Goal: Information Seeking & Learning: Check status

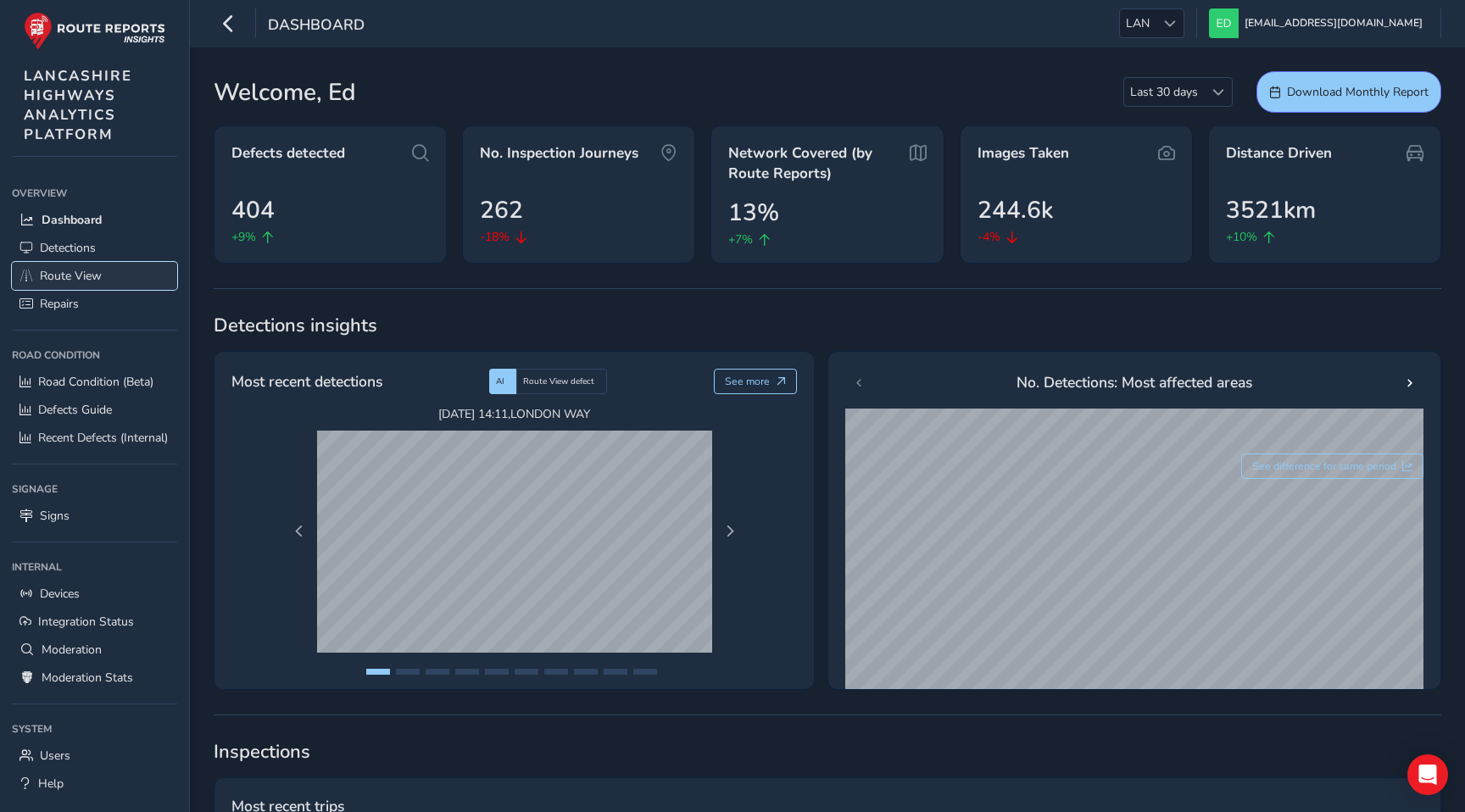
click at [81, 271] on span "Route View" at bounding box center [70, 276] width 61 height 16
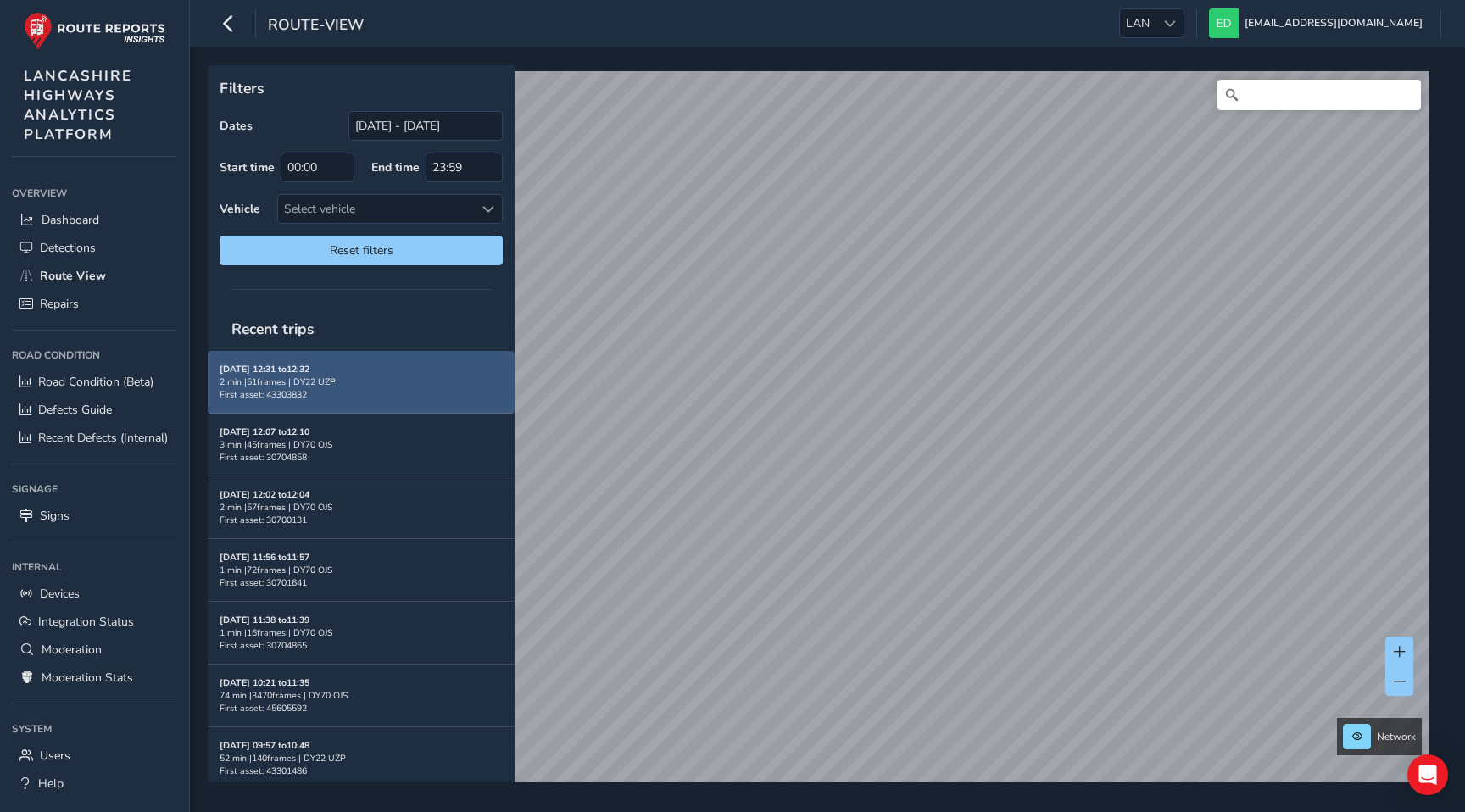
click at [332, 396] on div "[DATE] 12:31 to 12:32 2 min | 51 frames | DY22 UZP First asset: 43303832" at bounding box center [361, 382] width 284 height 38
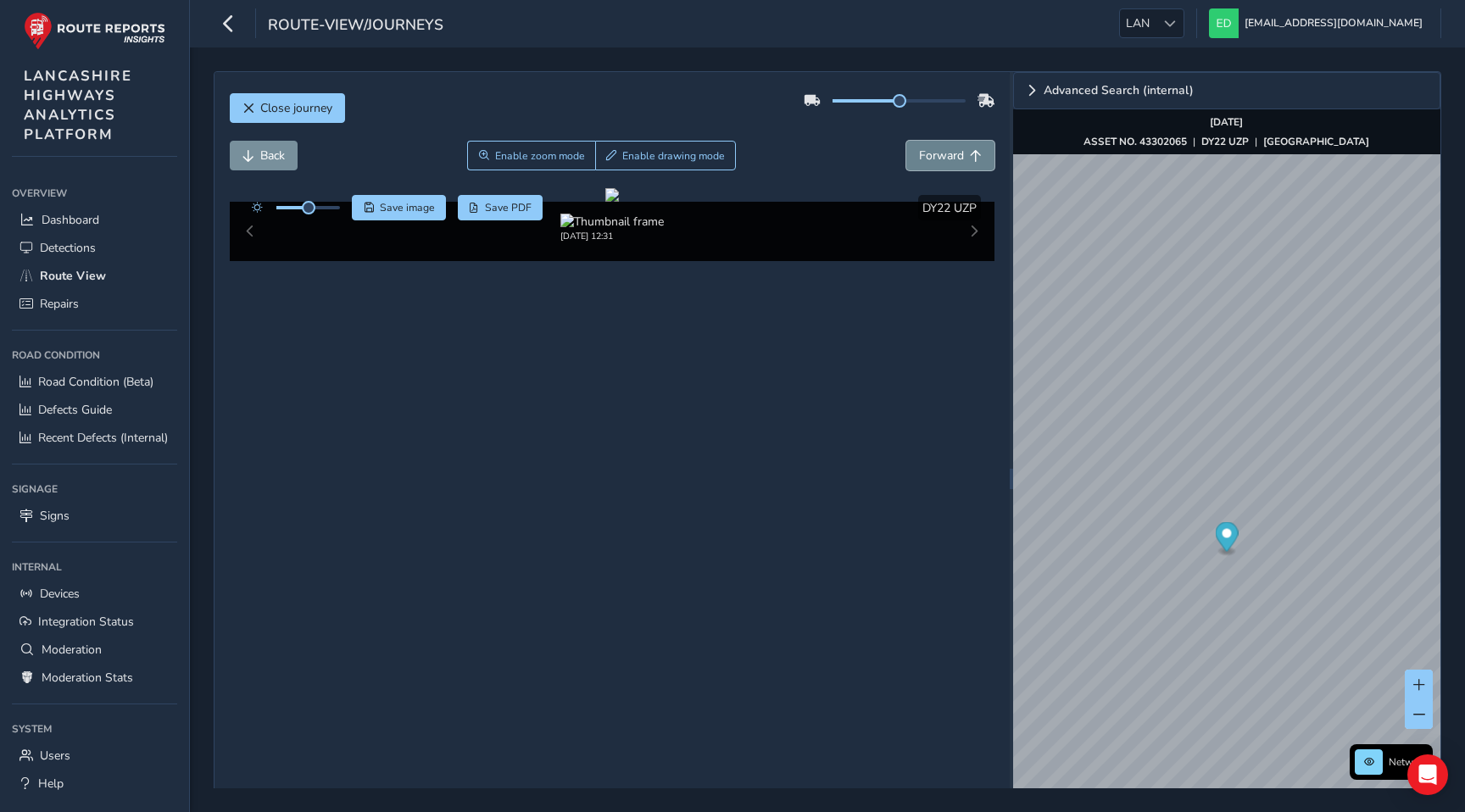
click at [928, 163] on span "Forward" at bounding box center [941, 156] width 45 height 16
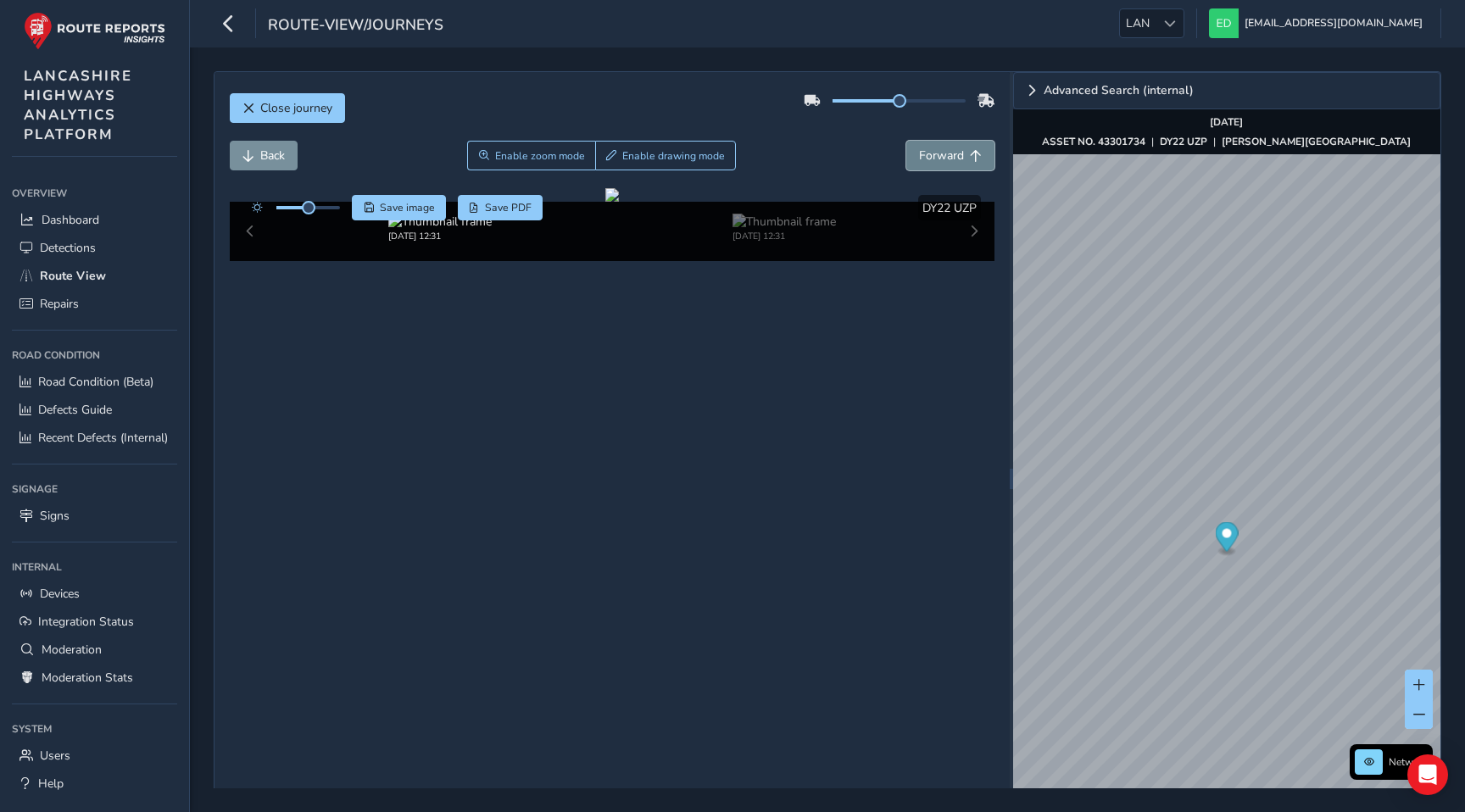
click at [928, 163] on span "Forward" at bounding box center [941, 156] width 45 height 16
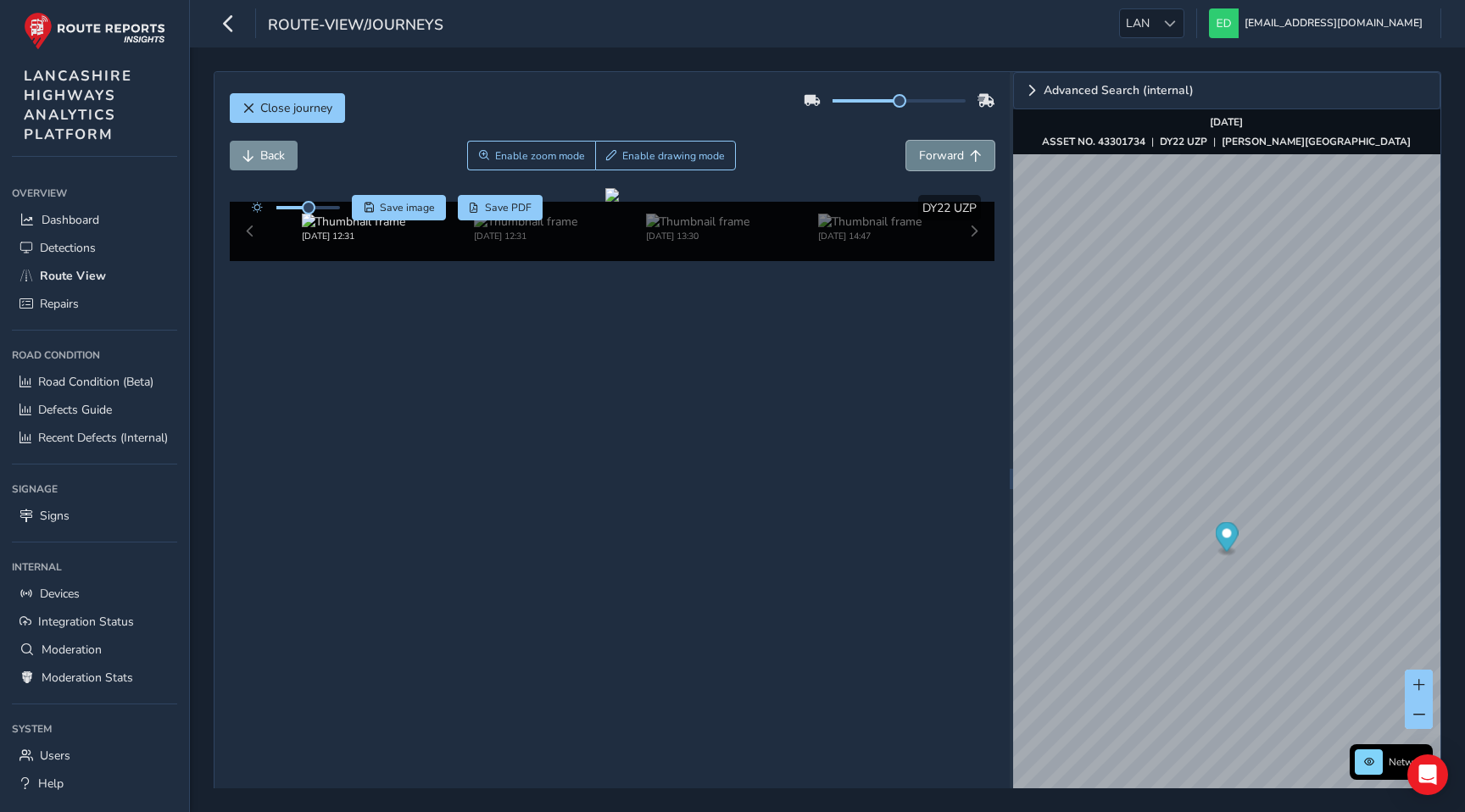
click at [928, 163] on span "Forward" at bounding box center [941, 156] width 45 height 16
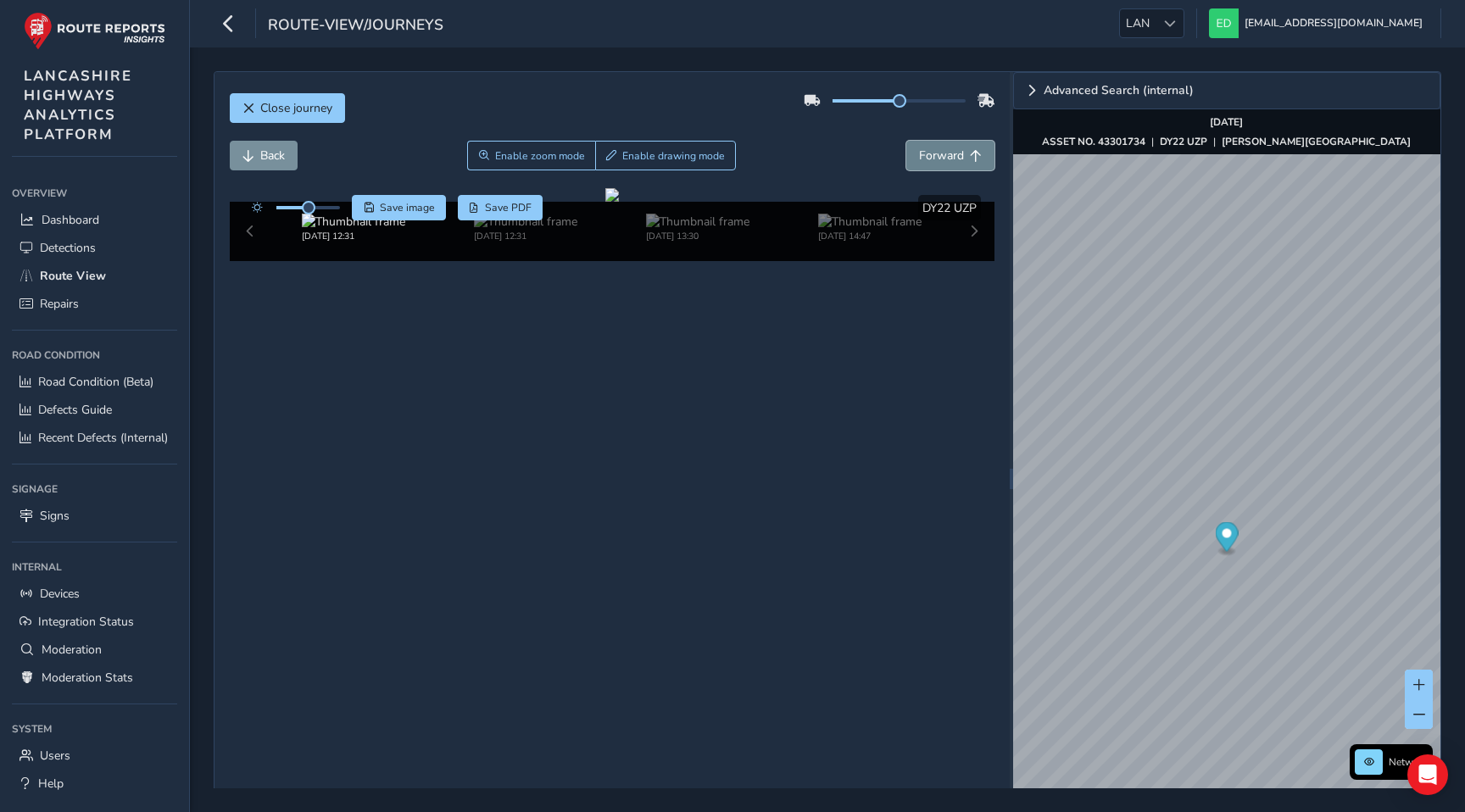
click at [928, 163] on span "Forward" at bounding box center [941, 156] width 45 height 16
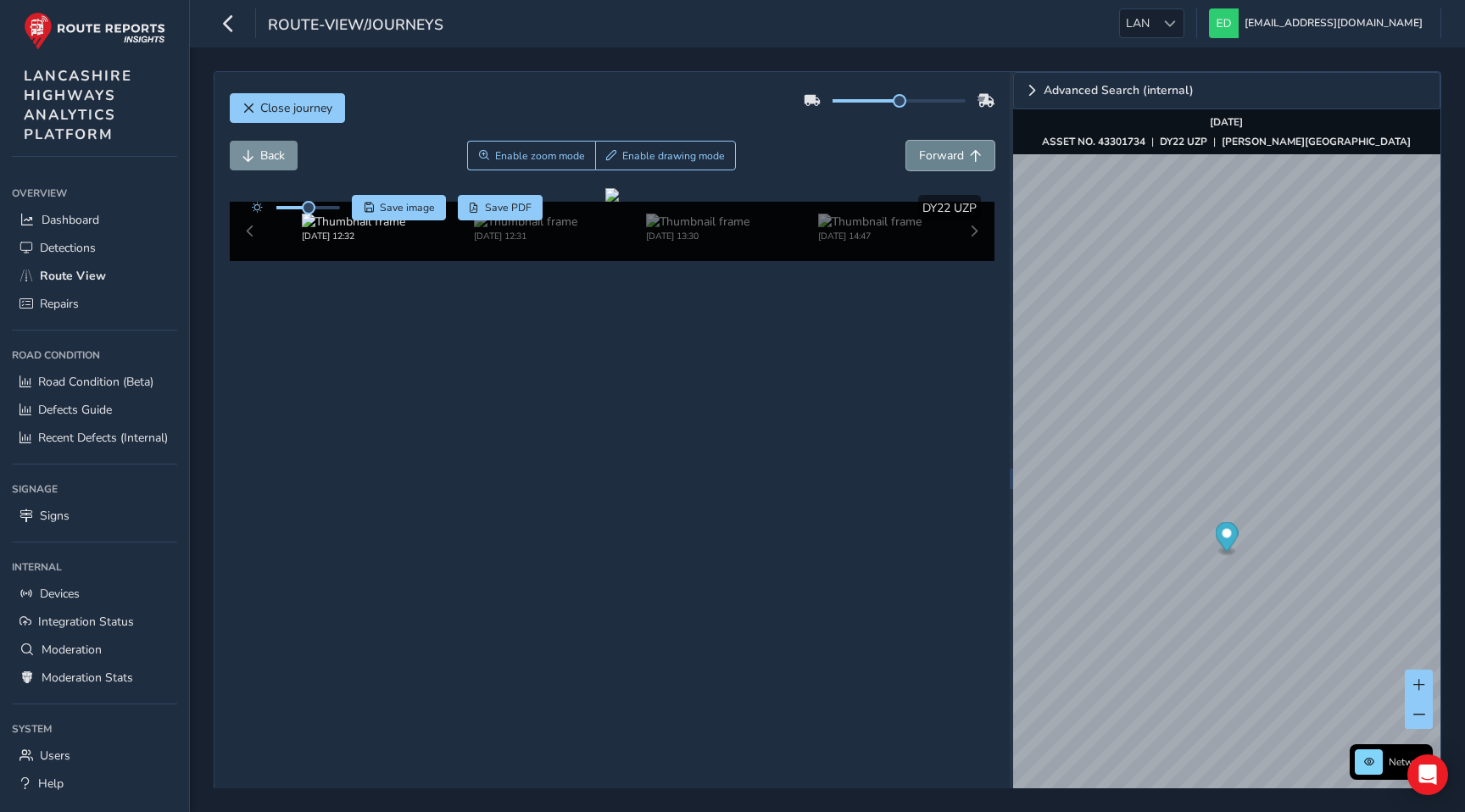
click at [928, 163] on span "Forward" at bounding box center [941, 156] width 45 height 16
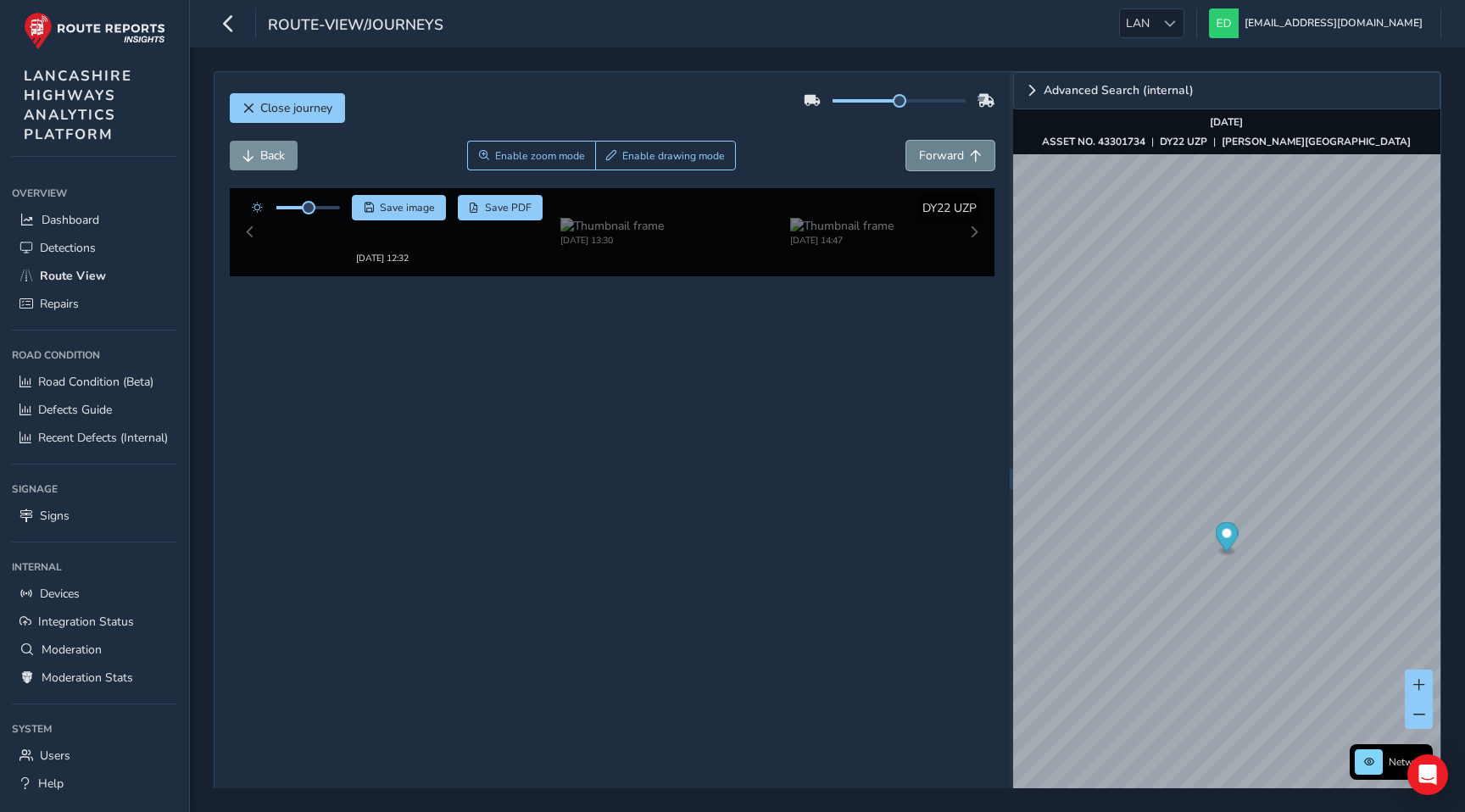
click at [928, 163] on span "Forward" at bounding box center [941, 156] width 45 height 16
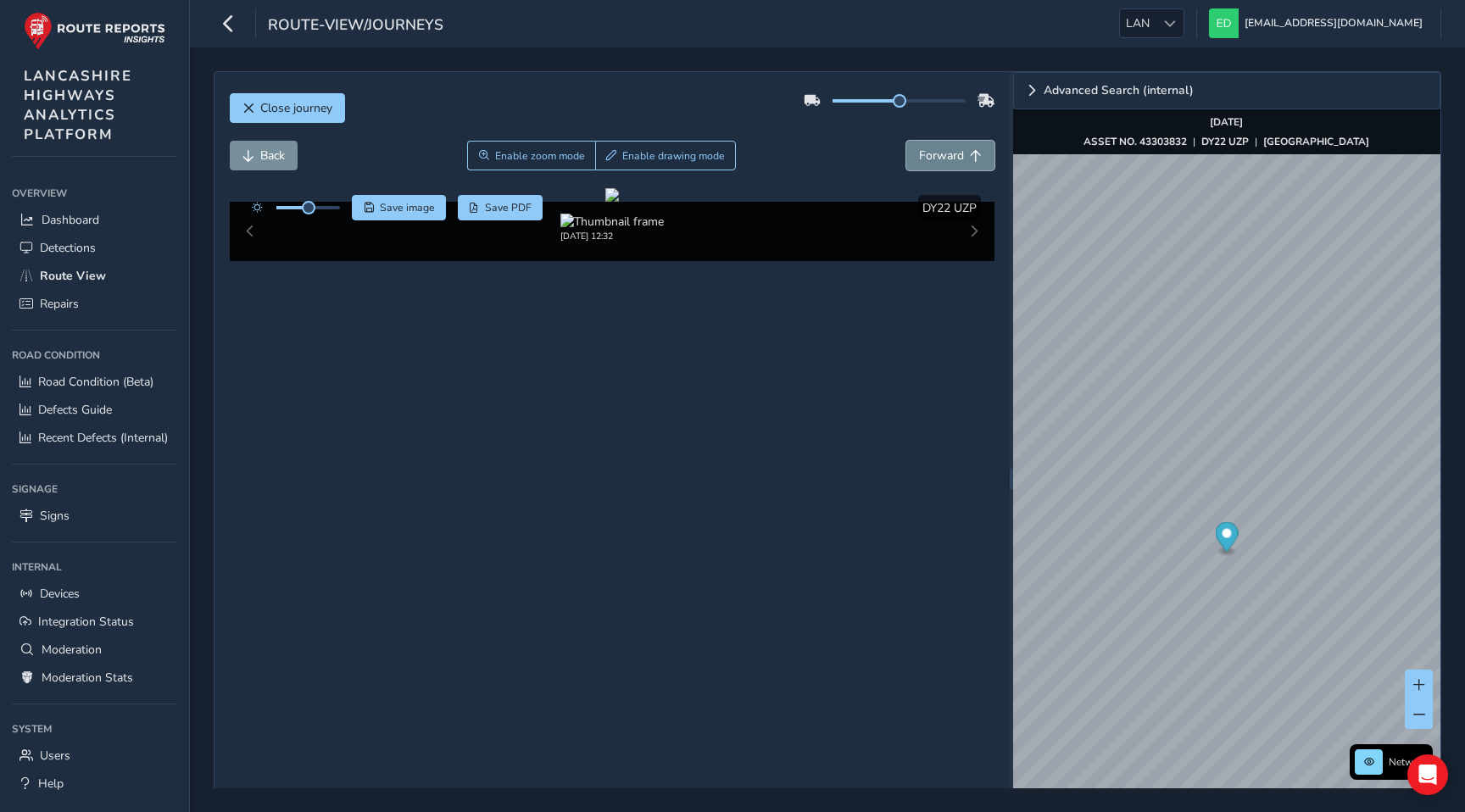
click at [928, 163] on span "Forward" at bounding box center [941, 156] width 45 height 16
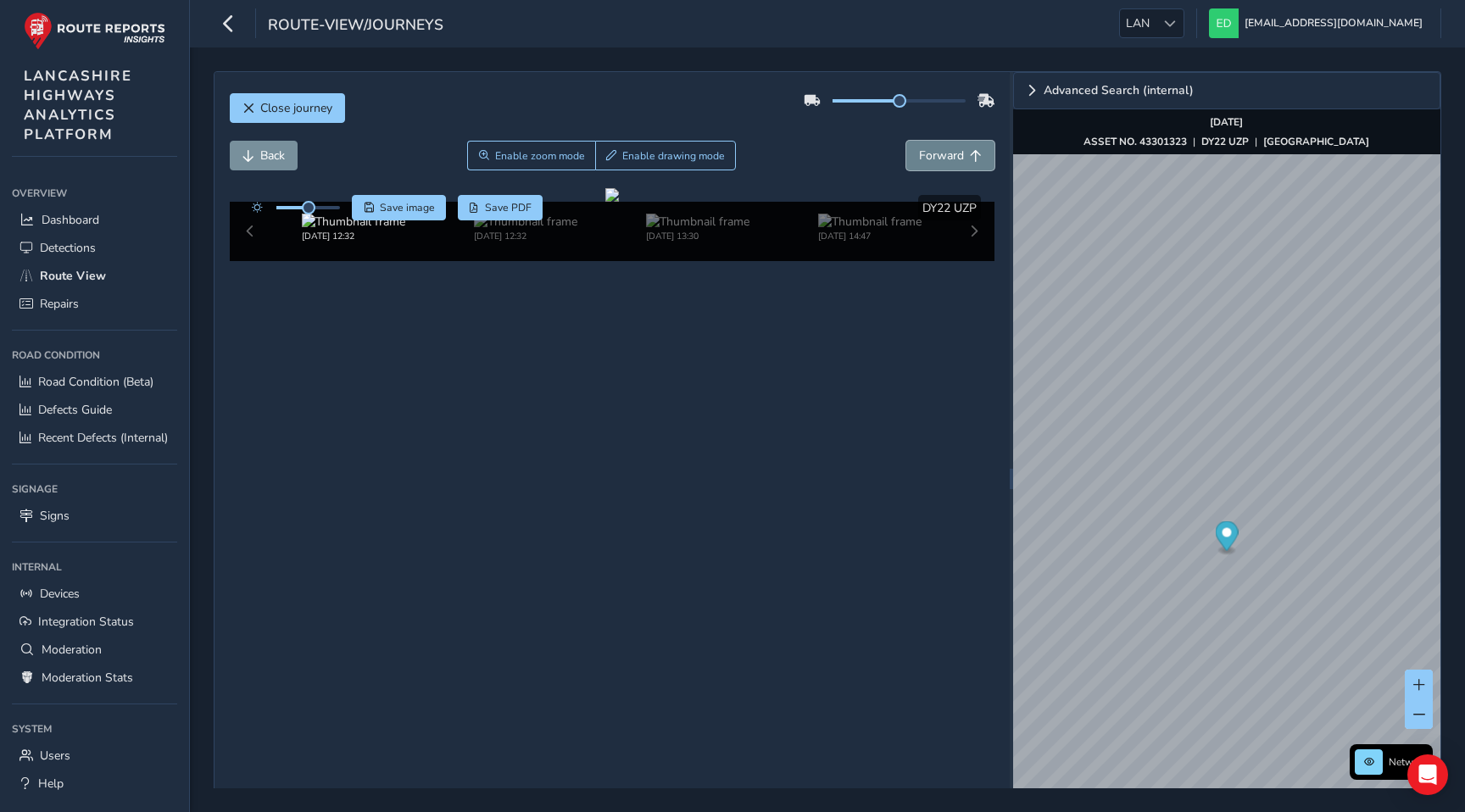
click at [928, 163] on span "Forward" at bounding box center [941, 156] width 45 height 16
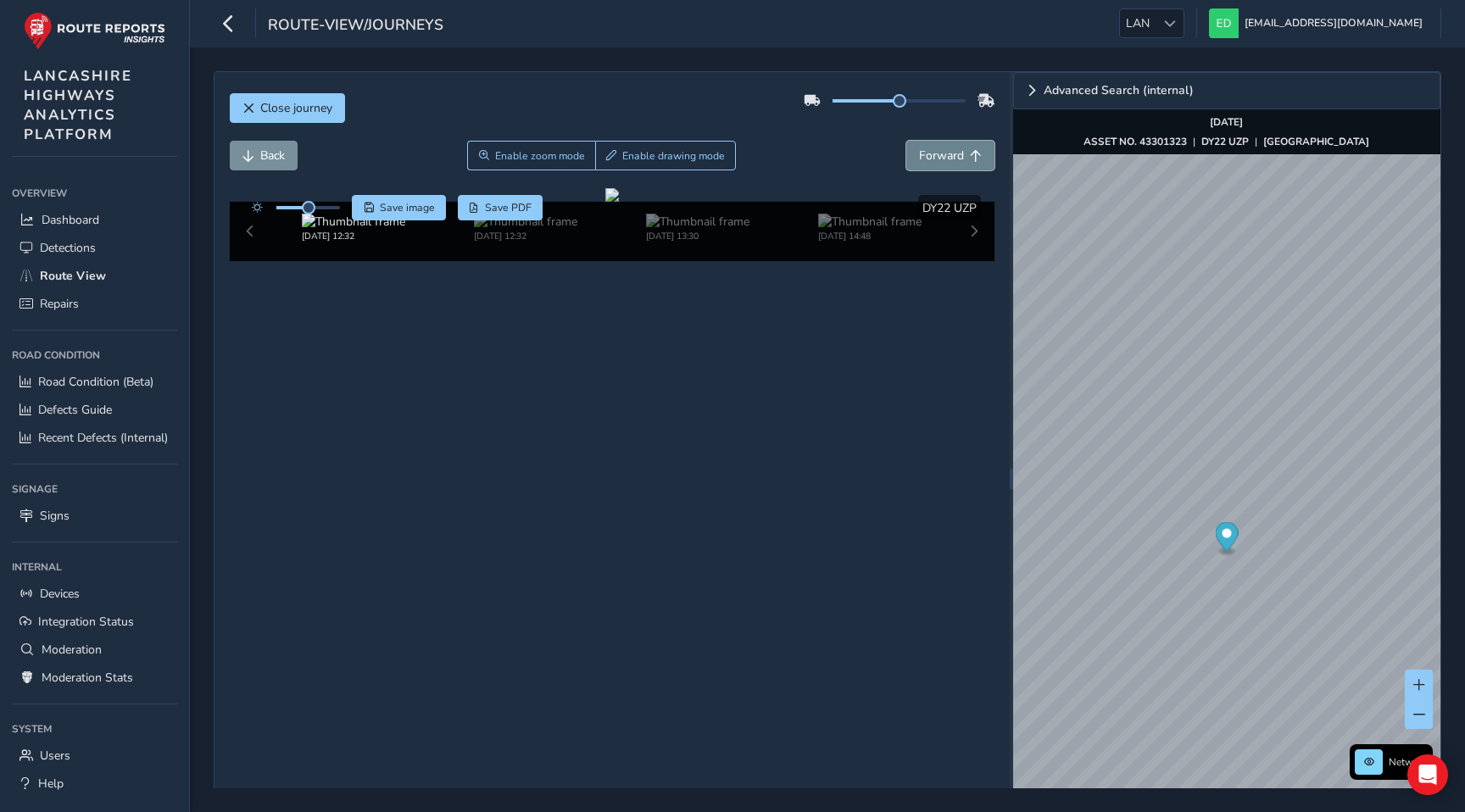
click at [928, 163] on span "Forward" at bounding box center [941, 156] width 45 height 16
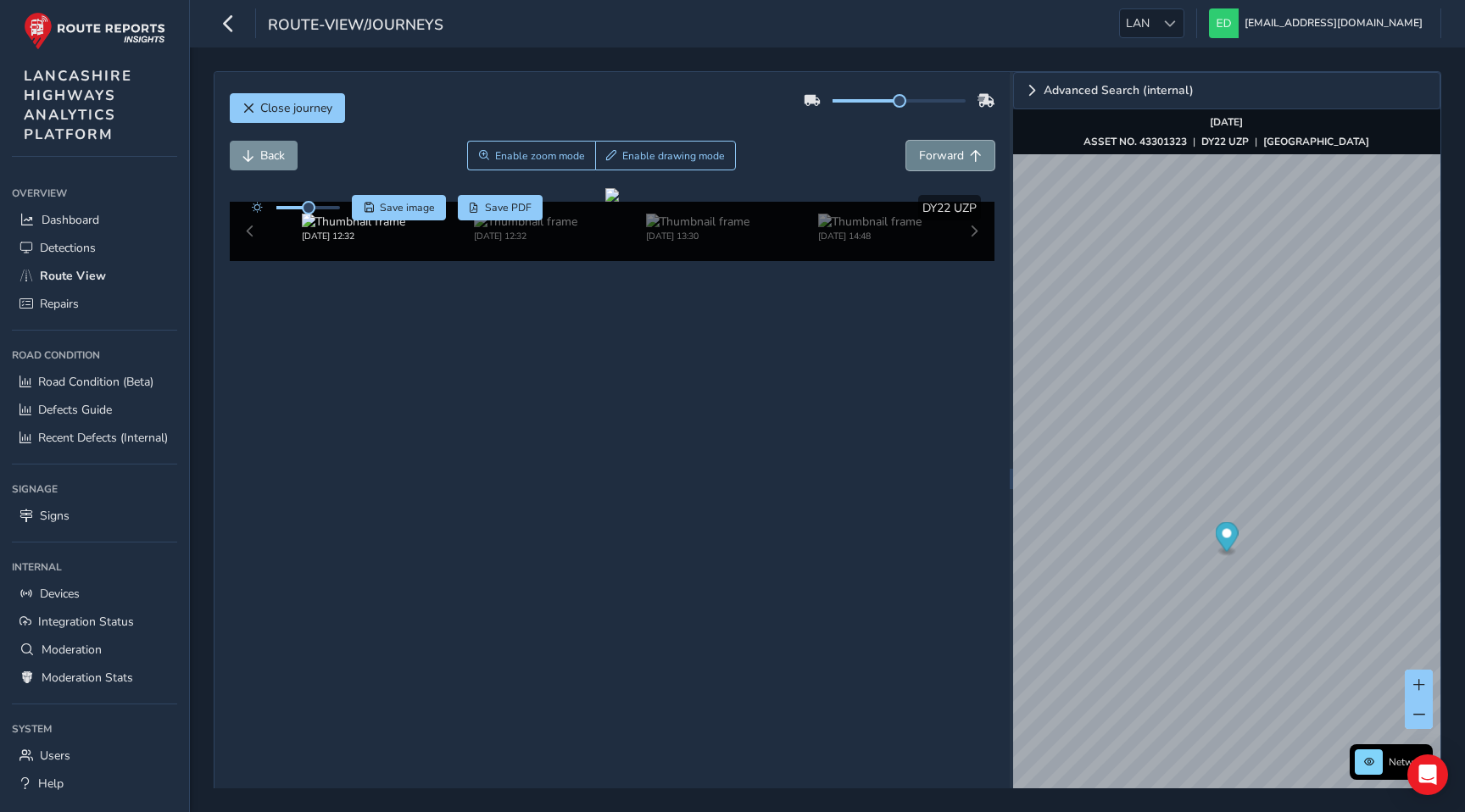
click at [928, 163] on span "Forward" at bounding box center [941, 156] width 45 height 16
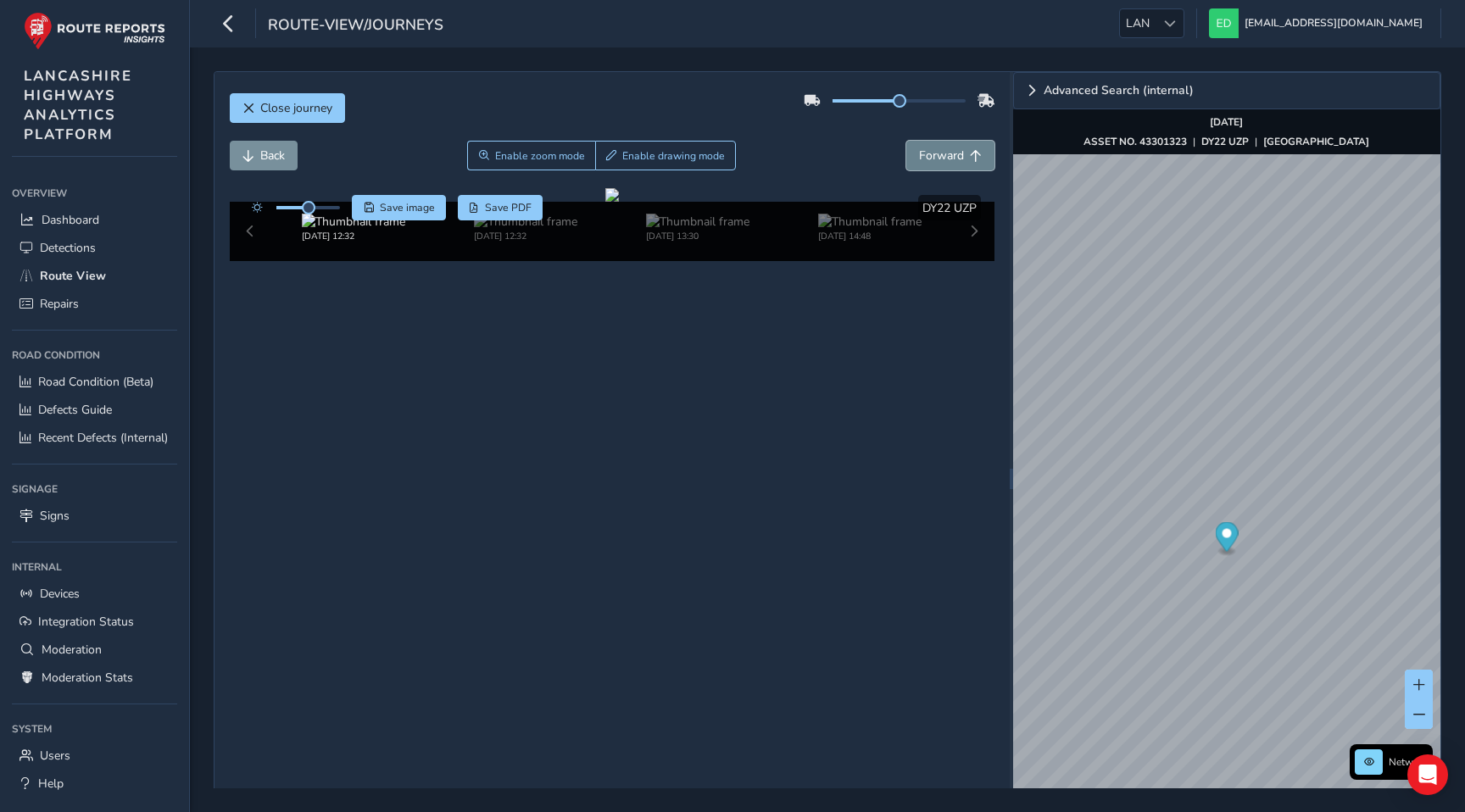
click at [928, 163] on span "Forward" at bounding box center [941, 156] width 45 height 16
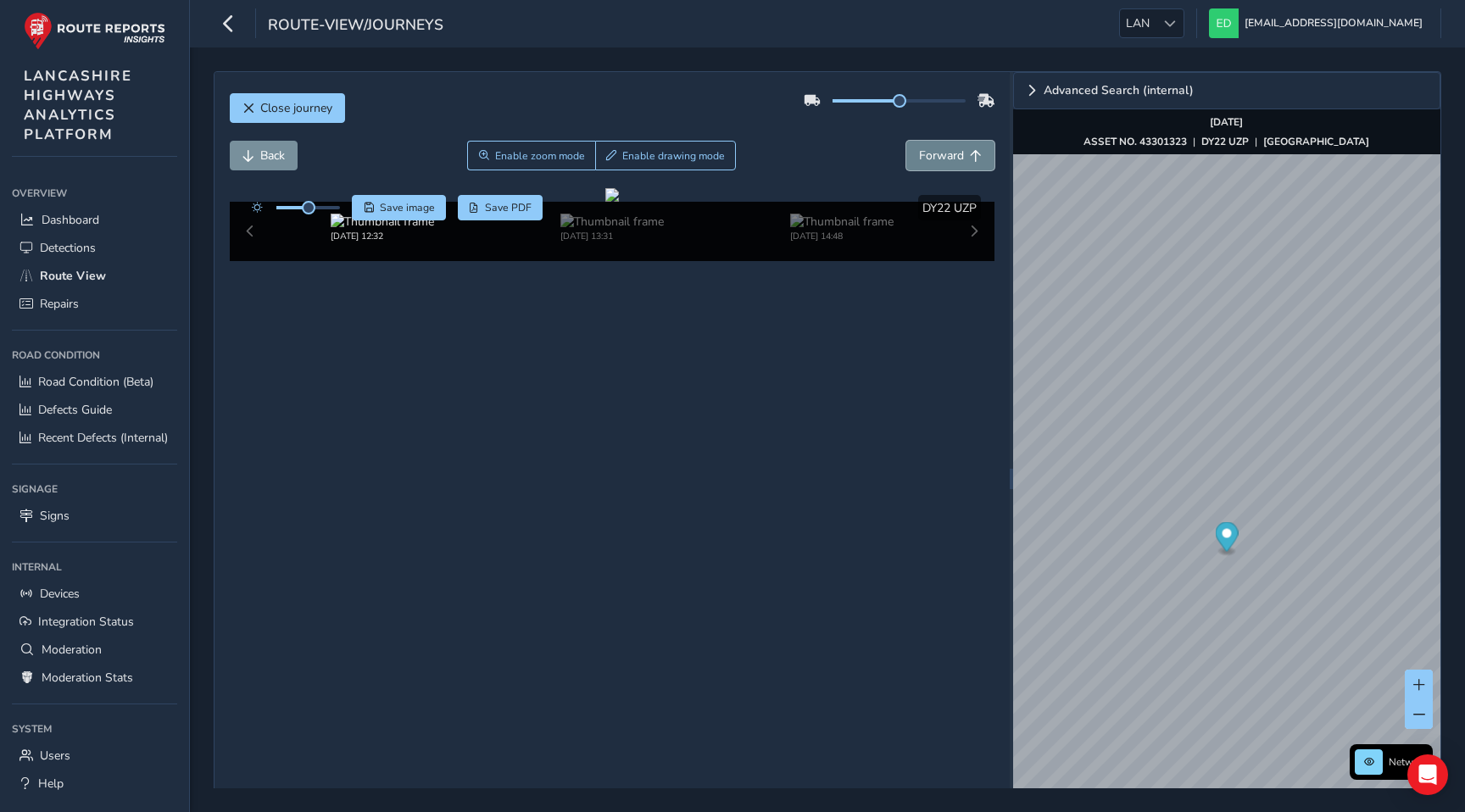
click at [928, 163] on span "Forward" at bounding box center [941, 156] width 45 height 16
click at [307, 98] on button "Close journey" at bounding box center [288, 108] width 115 height 30
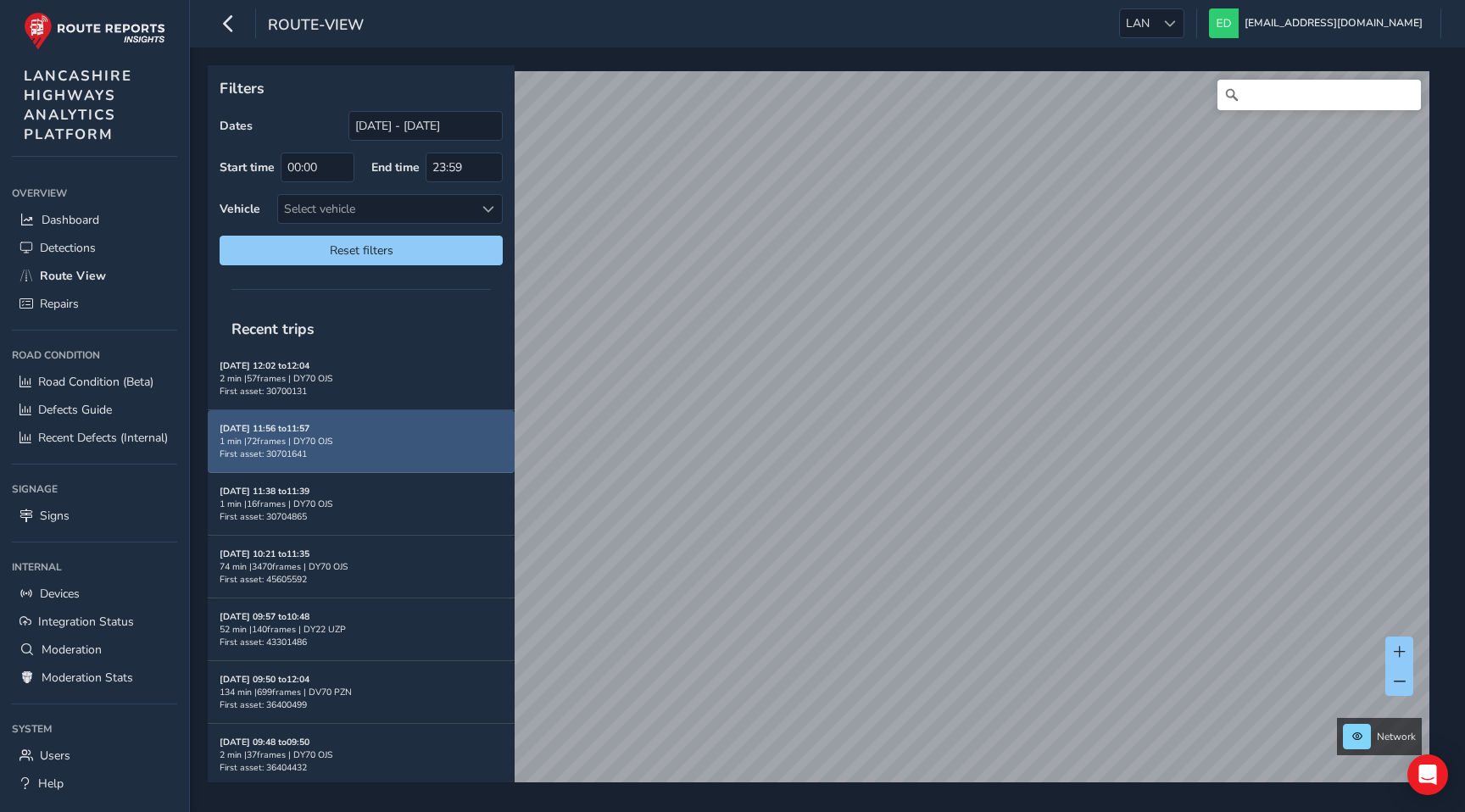
scroll to position [130, 0]
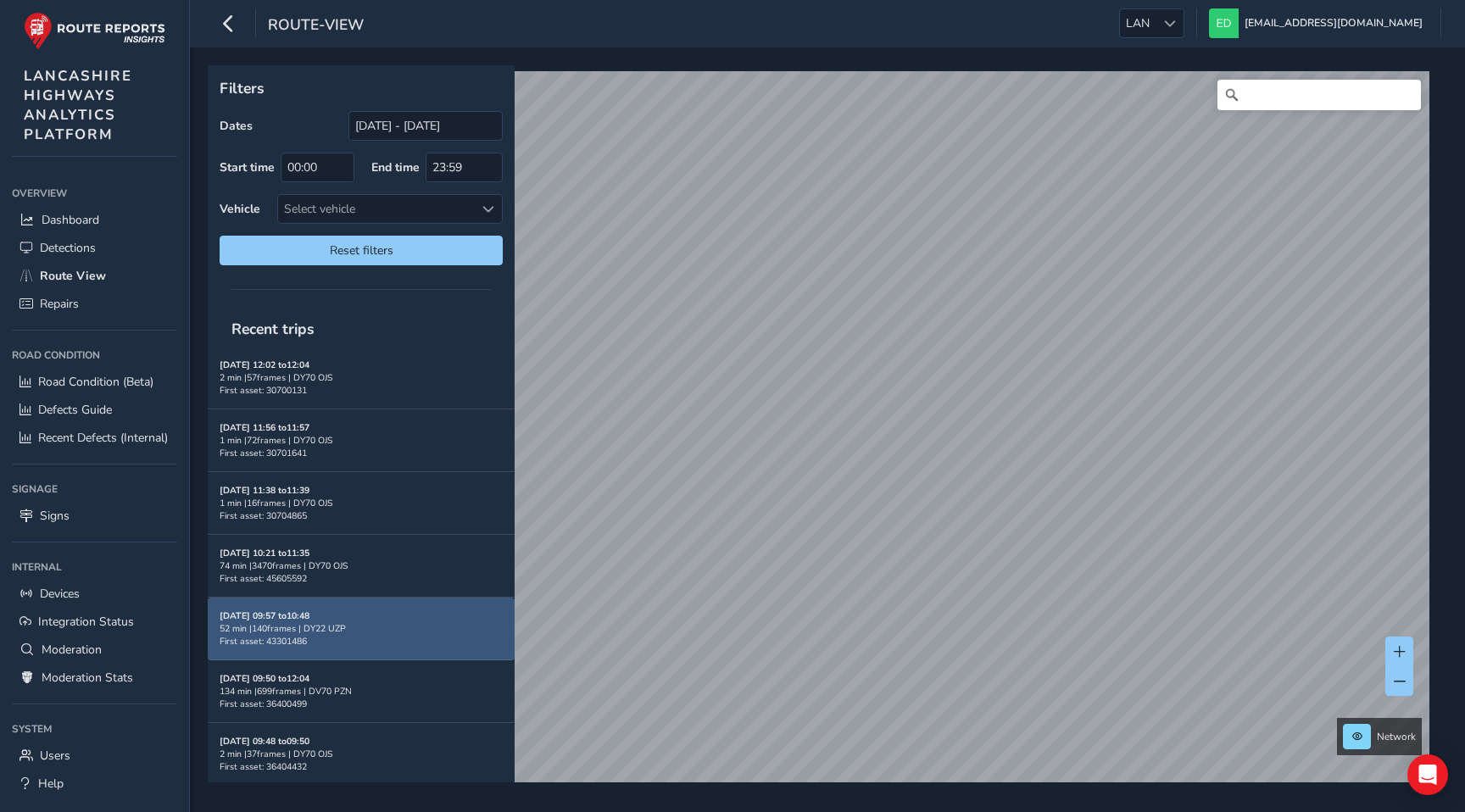
click at [401, 623] on div "52 min | 140 frames | DY22 UZP" at bounding box center [361, 629] width 284 height 13
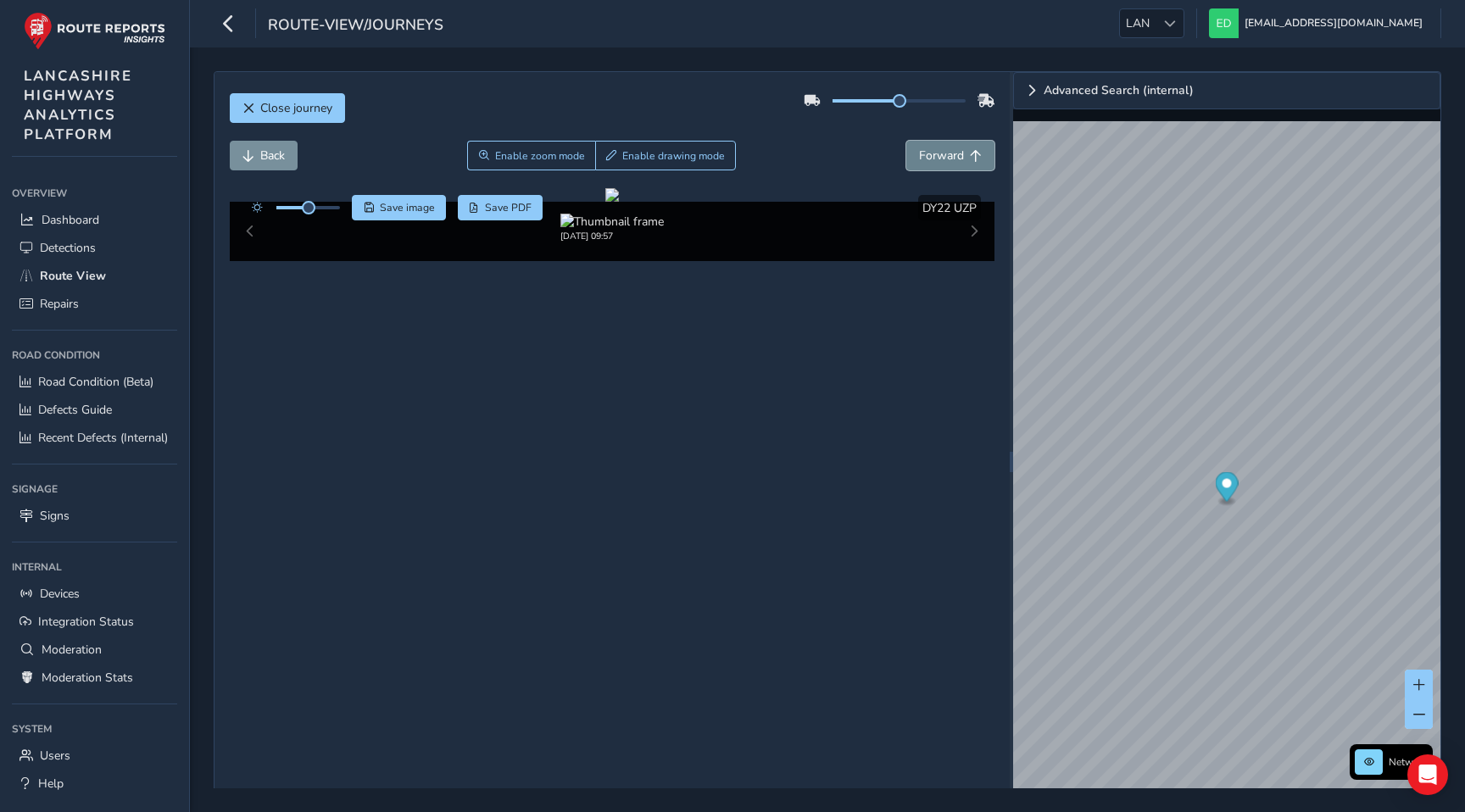
click at [961, 151] on span "Forward" at bounding box center [941, 156] width 45 height 16
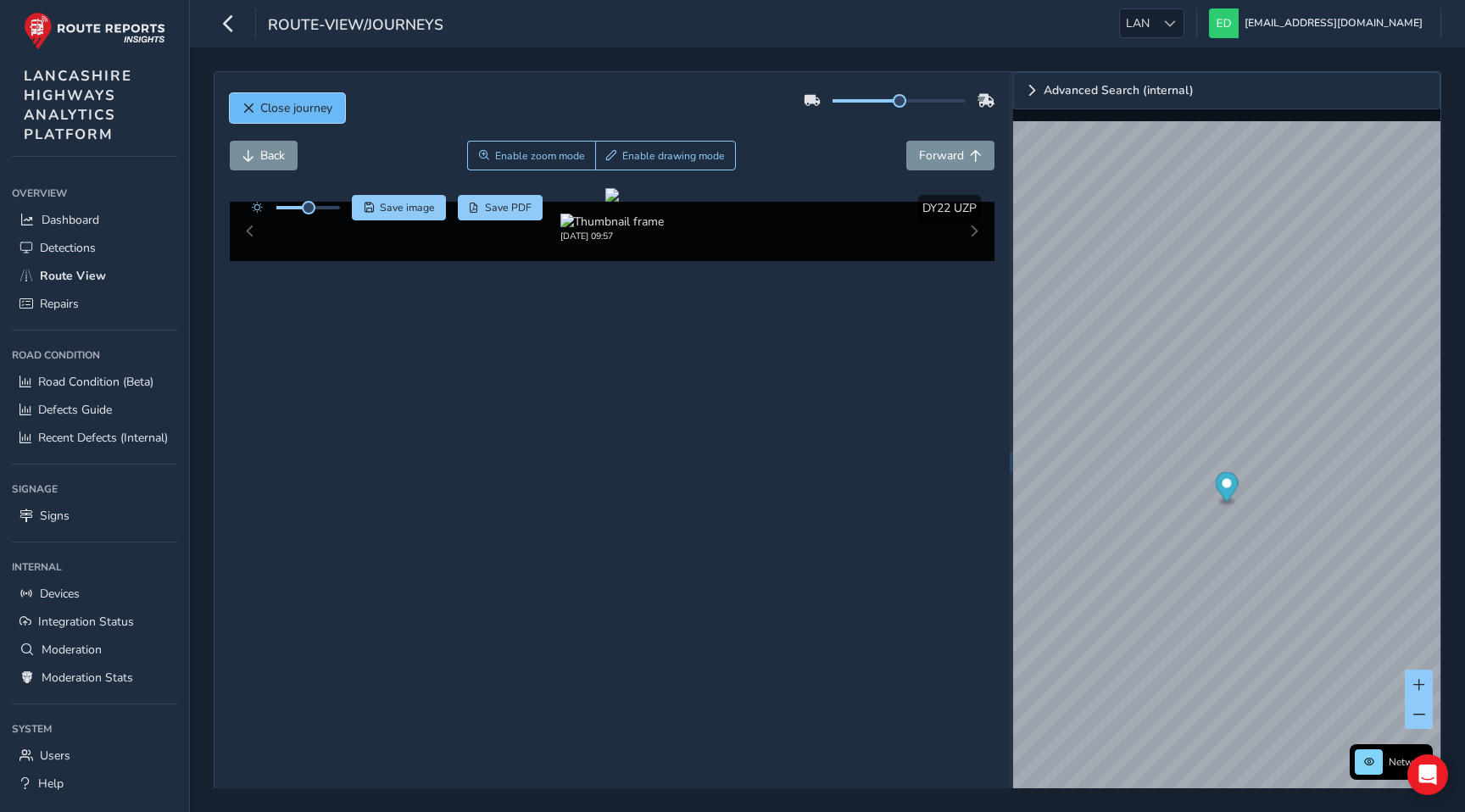
click at [270, 112] on span "Close journey" at bounding box center [296, 108] width 72 height 16
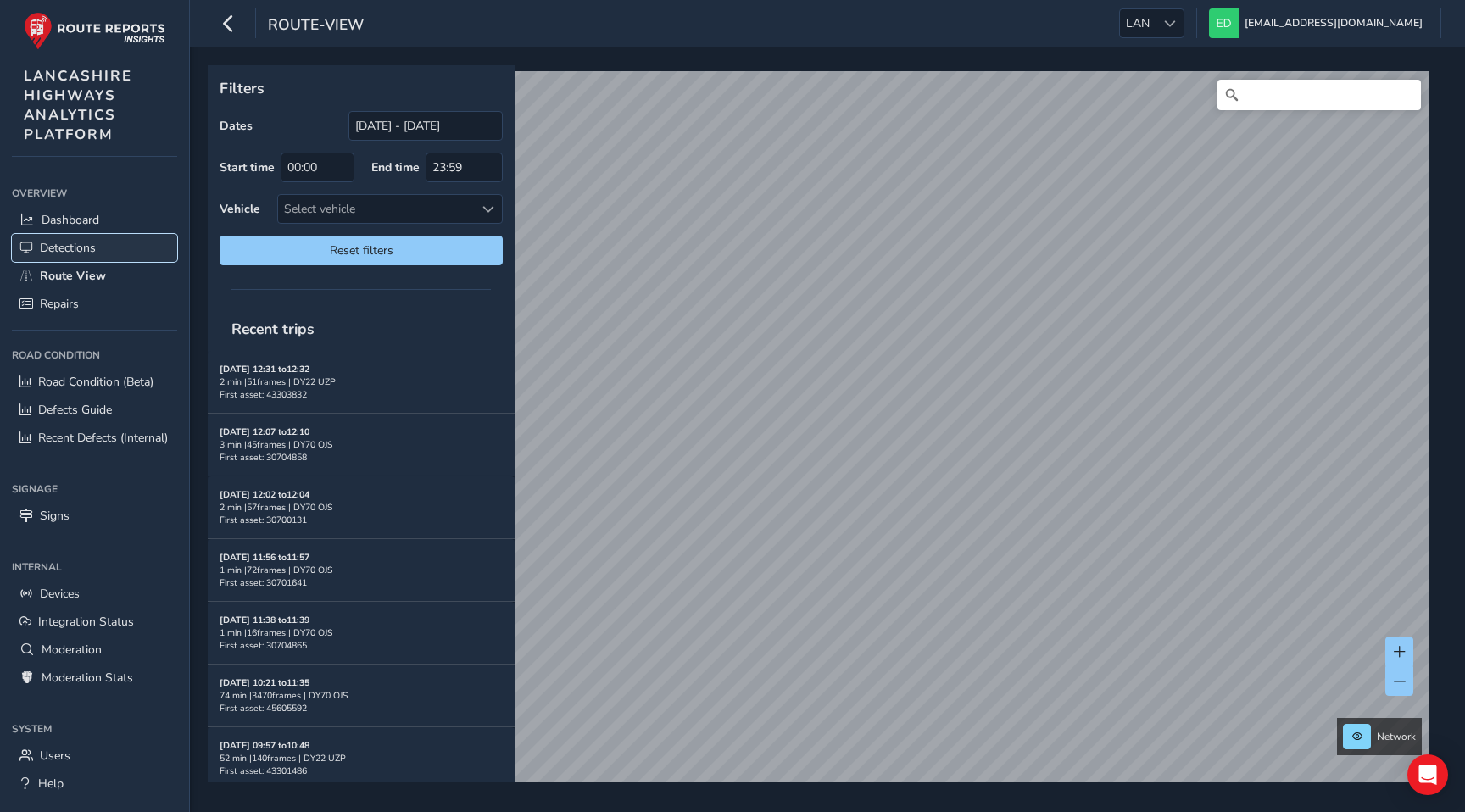
click at [57, 243] on span "Detections" at bounding box center [67, 248] width 56 height 16
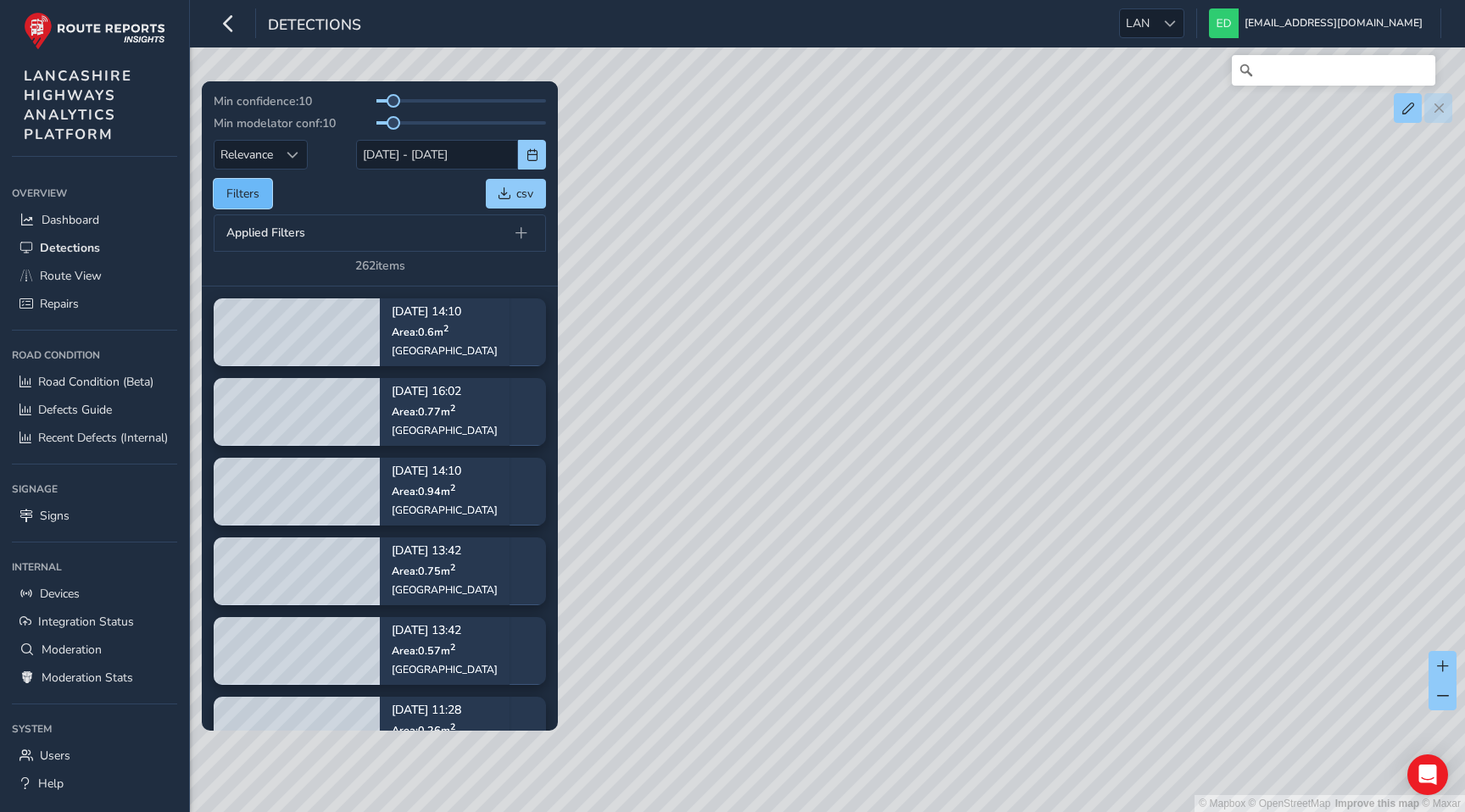
click at [259, 188] on button "Filters" at bounding box center [242, 193] width 59 height 30
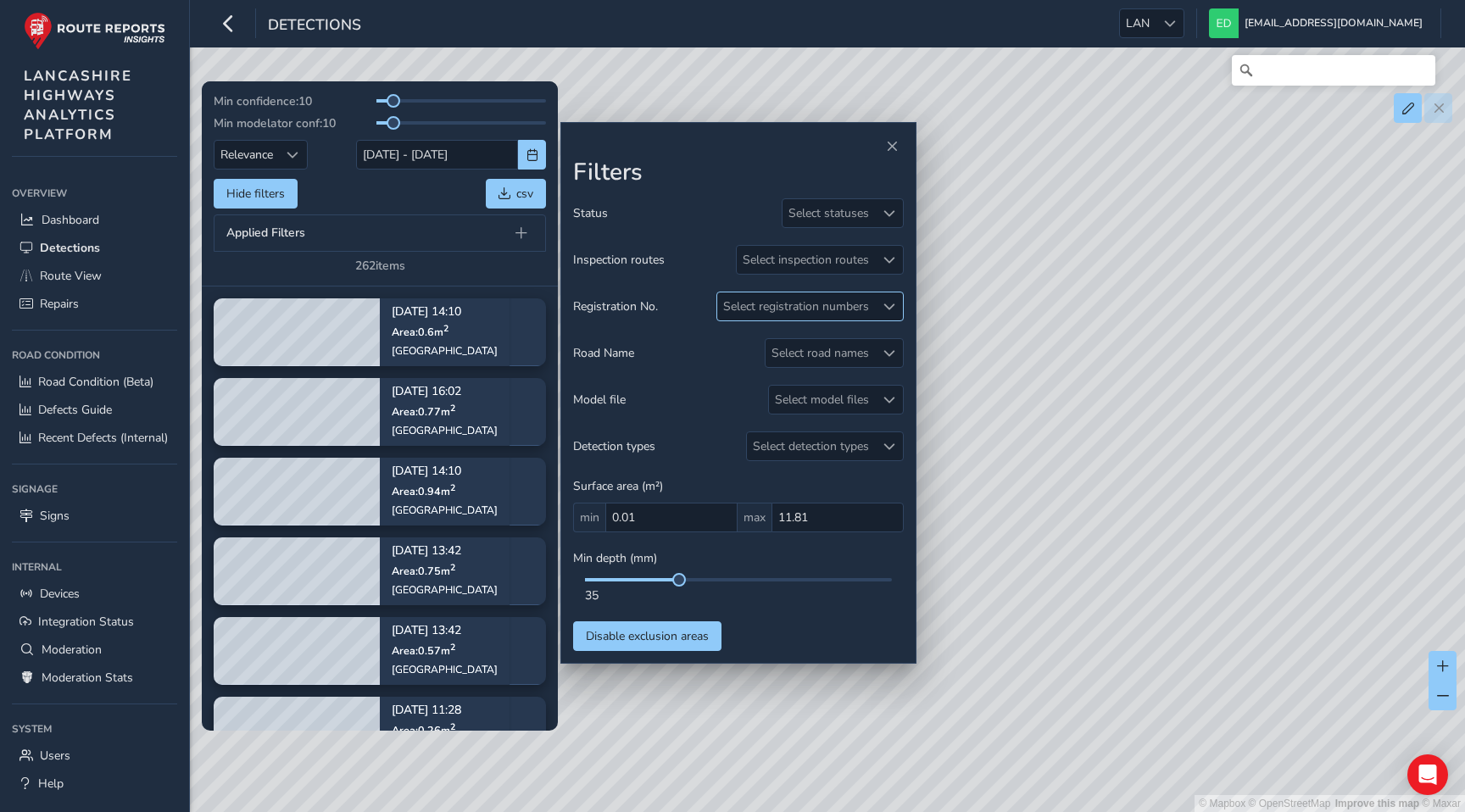
click at [859, 301] on div "Select registration numbers" at bounding box center [795, 306] width 158 height 28
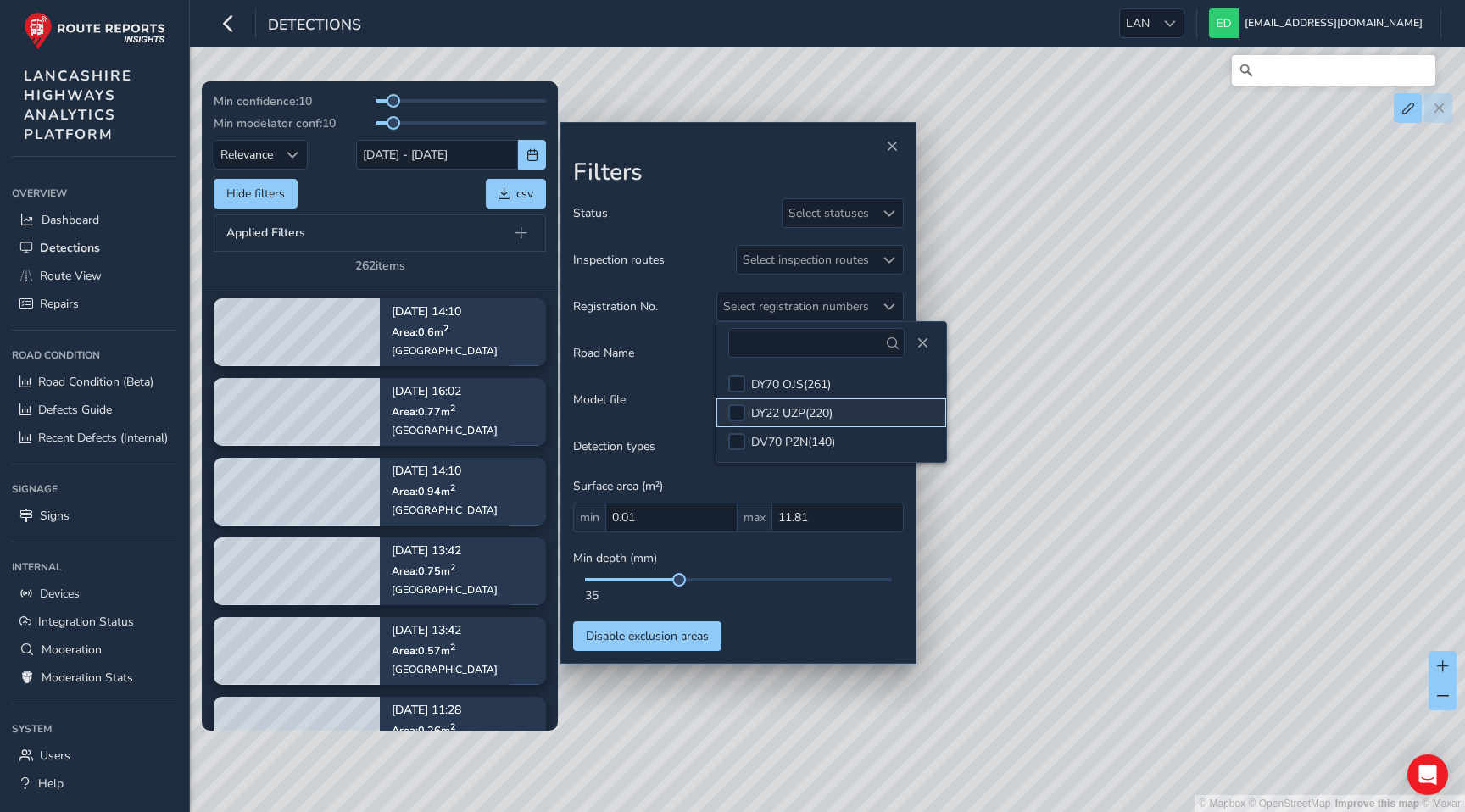
click at [773, 406] on div "DY22 UZP ( 220 )" at bounding box center [793, 413] width 81 height 16
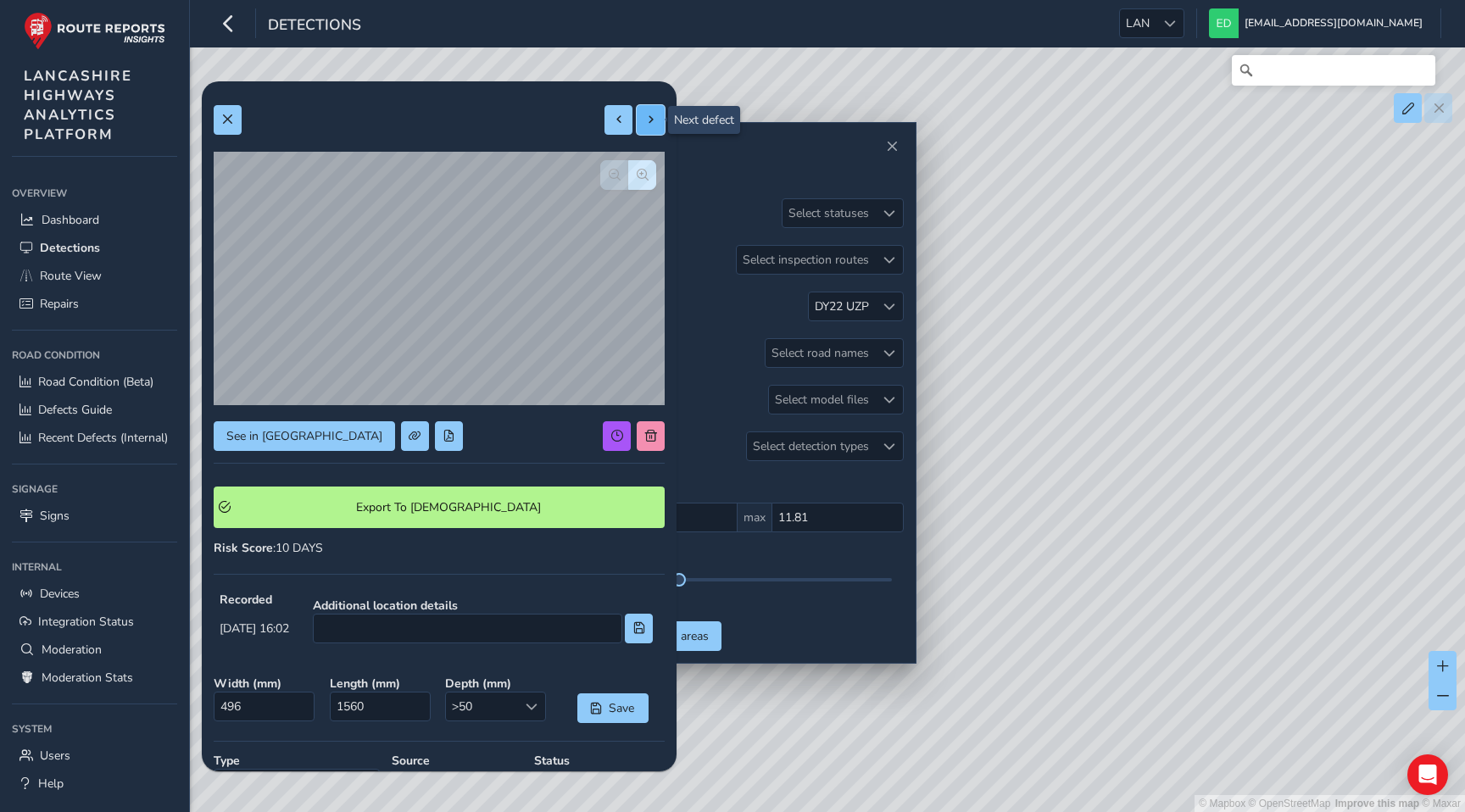
click at [650, 123] on span at bounding box center [652, 120] width 12 height 12
type input "403"
type input "1124"
click at [650, 123] on span at bounding box center [652, 120] width 12 height 12
type input "262"
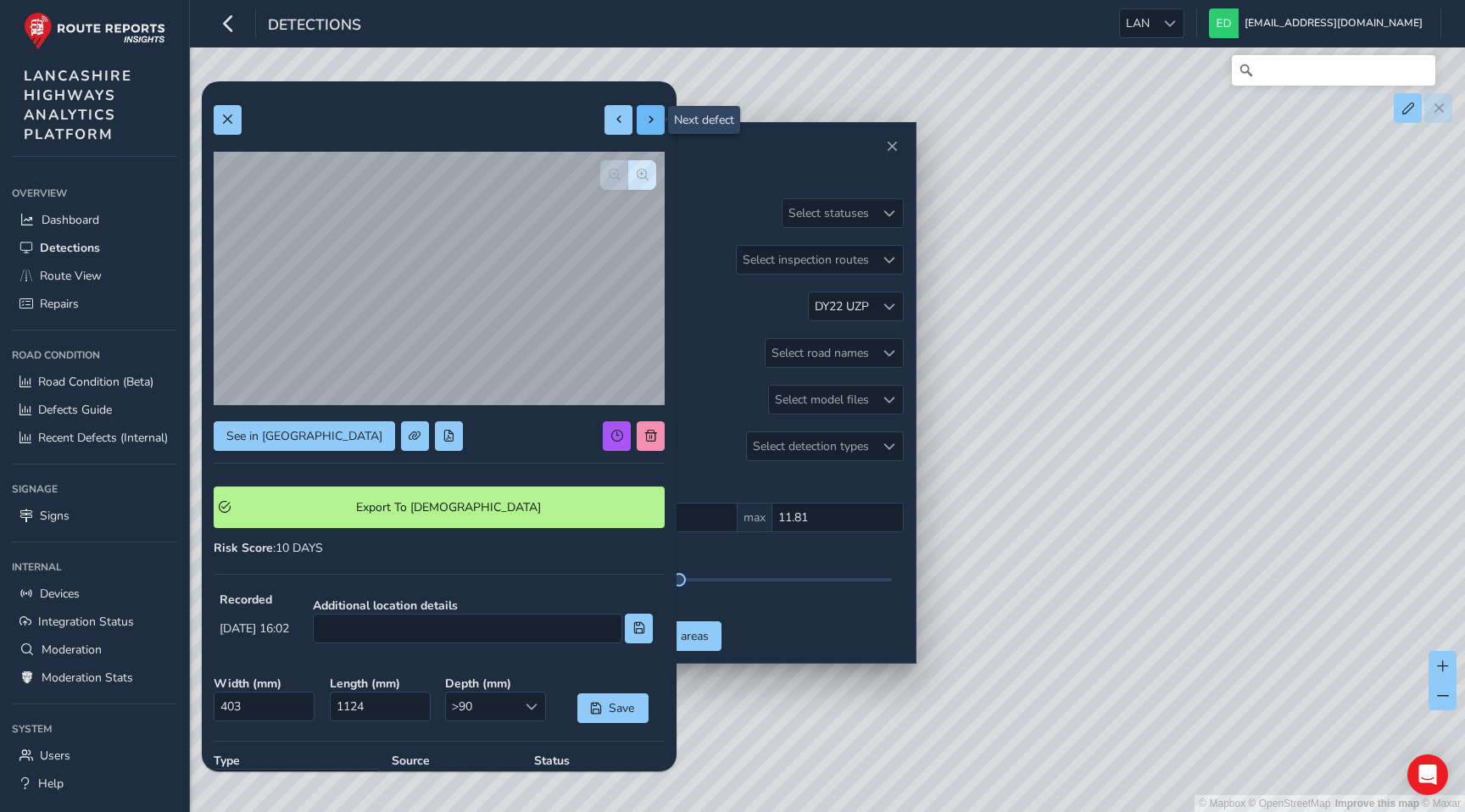
type input "594"
click at [610, 123] on button at bounding box center [619, 120] width 28 height 30
type input "403"
type input "1124"
click at [610, 123] on button at bounding box center [619, 120] width 28 height 30
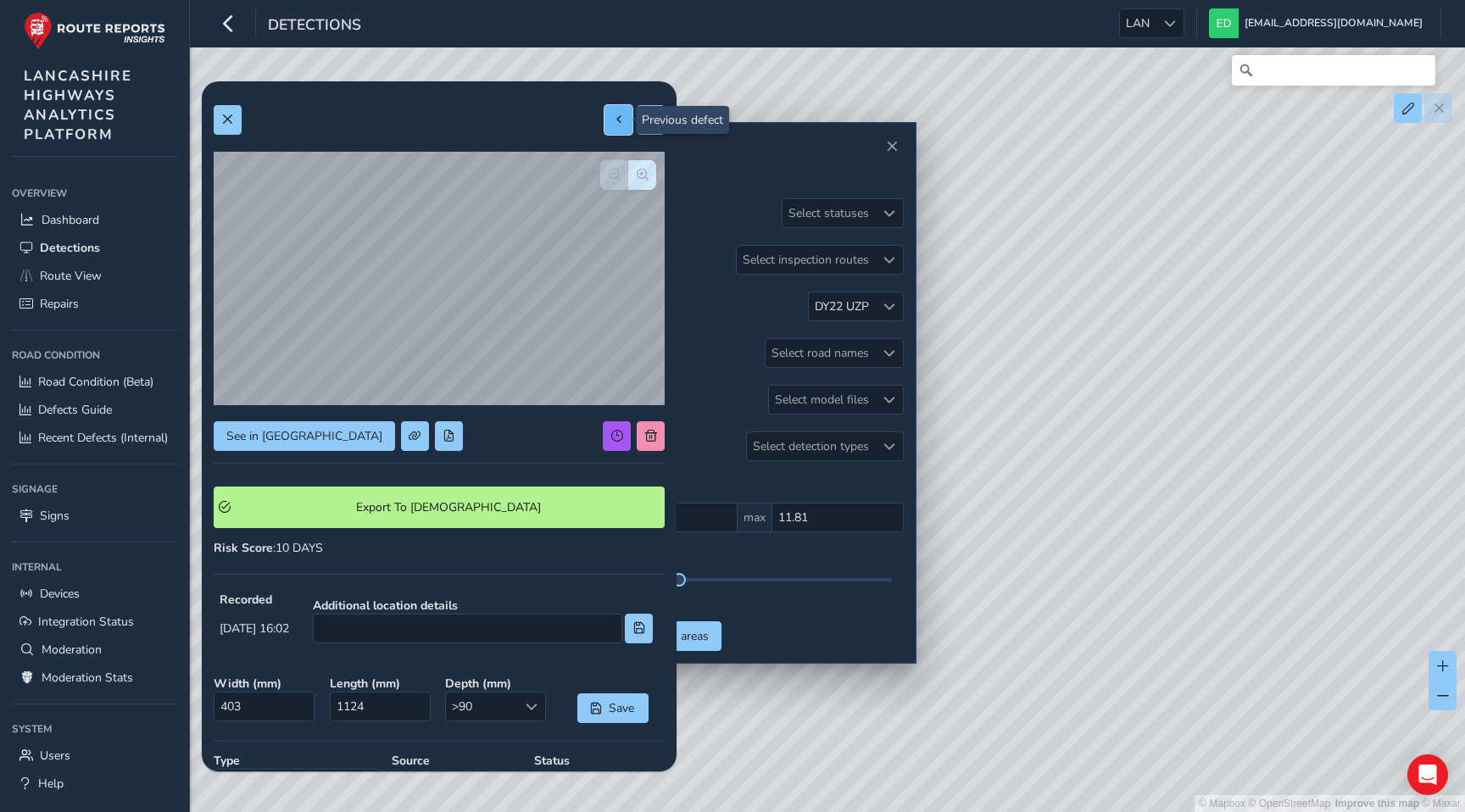
type input "496"
type input "1560"
click at [652, 124] on span at bounding box center [652, 120] width 12 height 12
type input "403"
type input "1124"
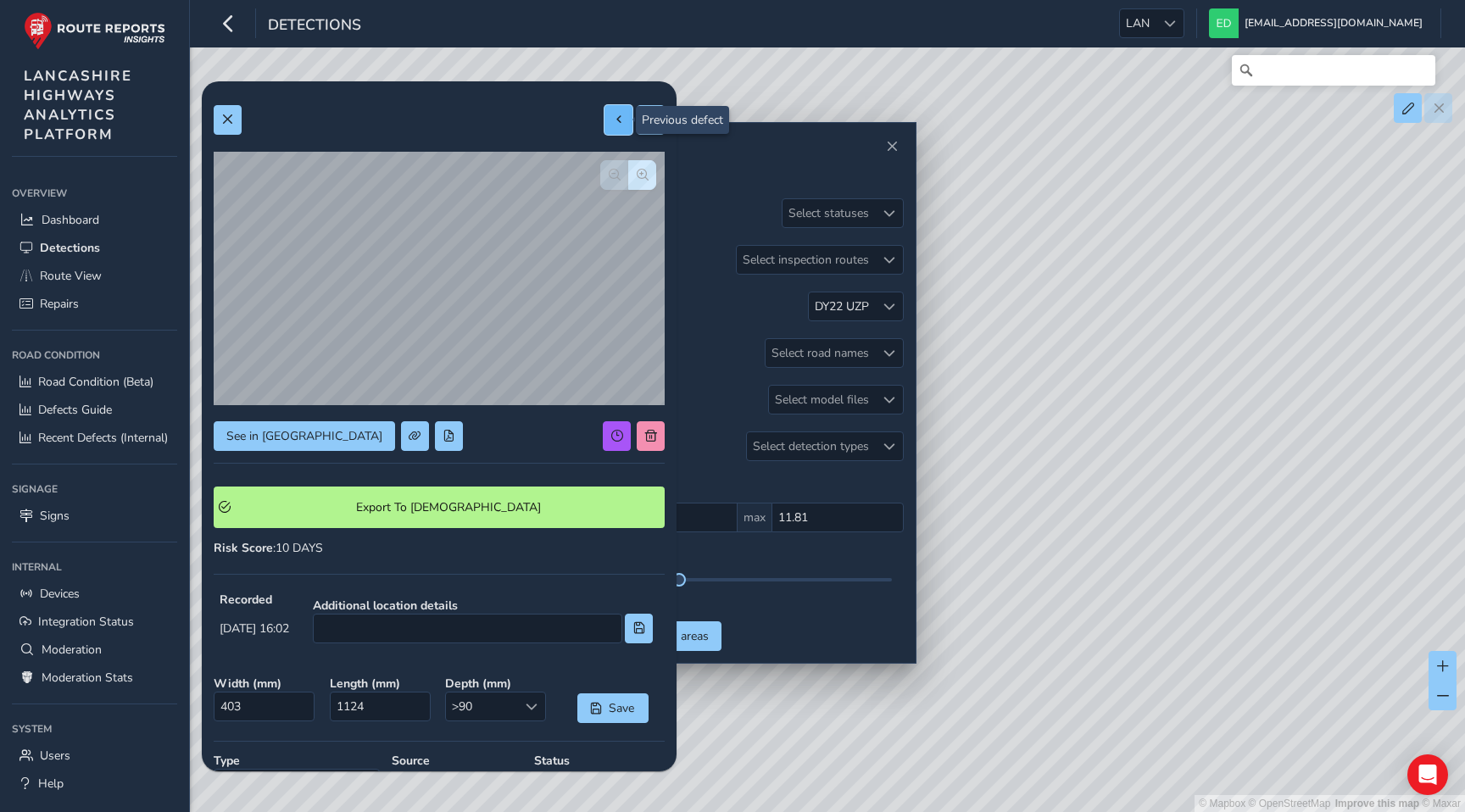
click at [611, 129] on button at bounding box center [619, 120] width 28 height 30
type input "496"
type input "1560"
click at [648, 127] on button at bounding box center [651, 120] width 28 height 30
type input "403"
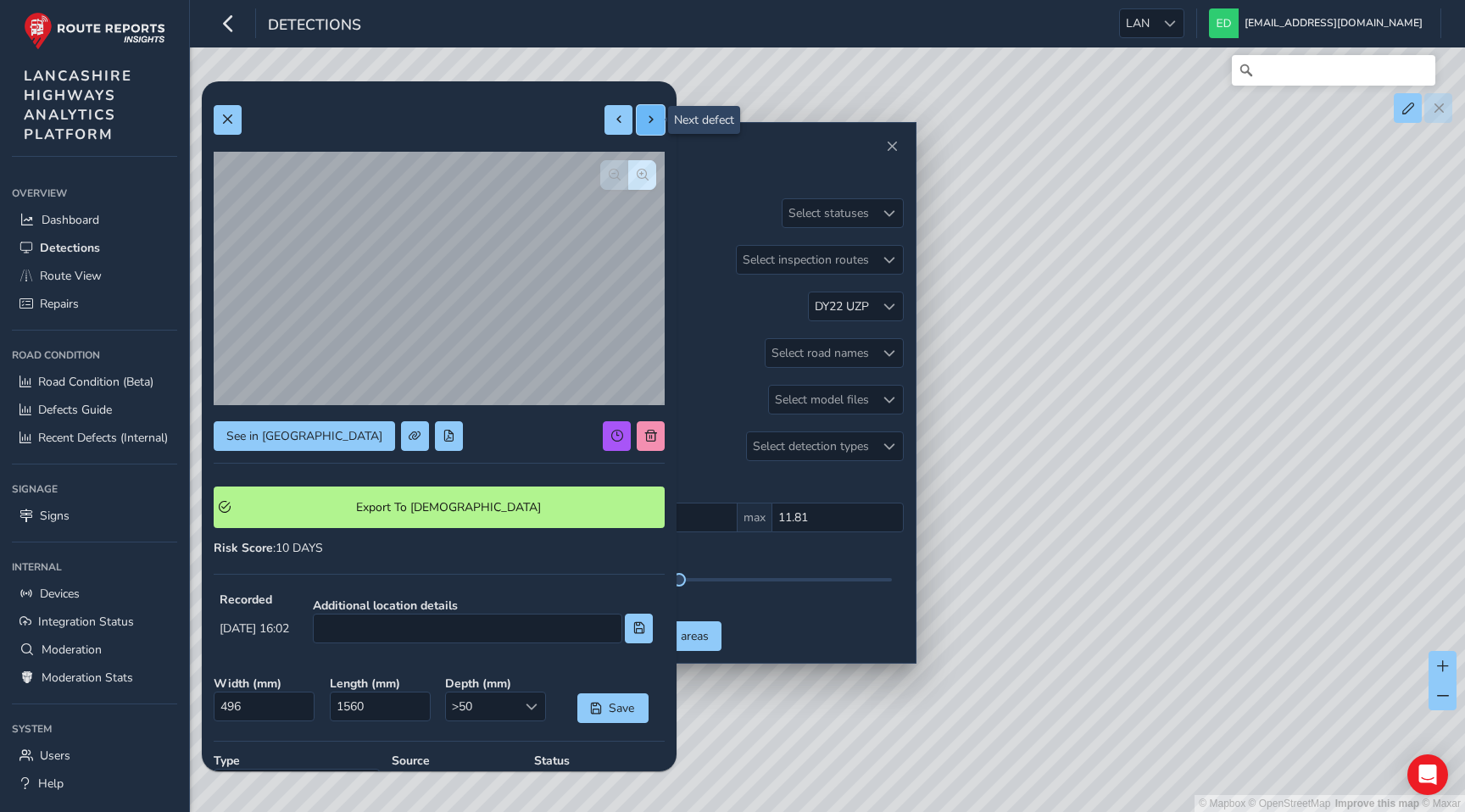
type input "1124"
click at [648, 127] on button at bounding box center [651, 120] width 28 height 30
type input "262"
type input "594"
click at [648, 127] on div at bounding box center [635, 120] width 61 height 30
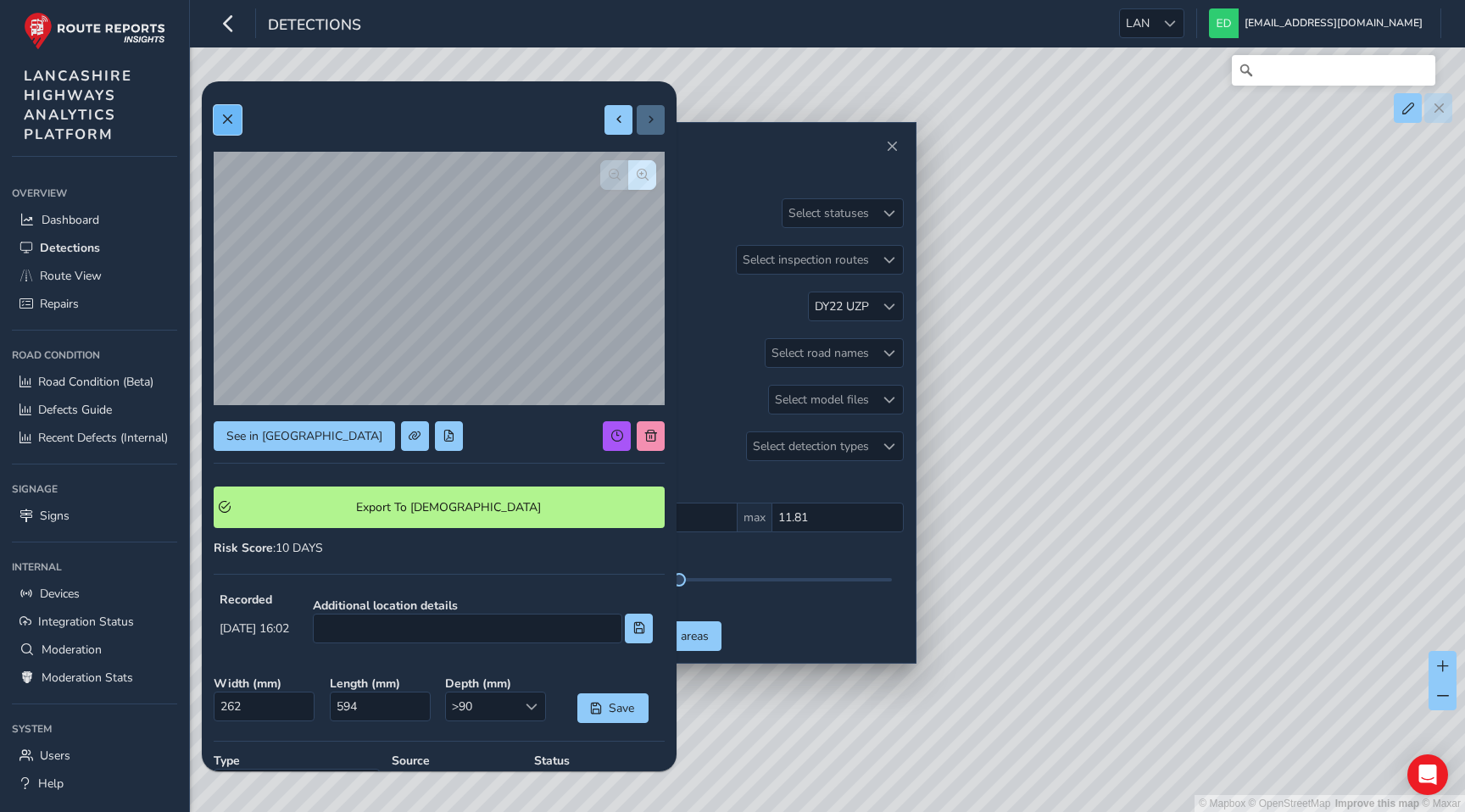
click at [236, 110] on button at bounding box center [227, 120] width 28 height 30
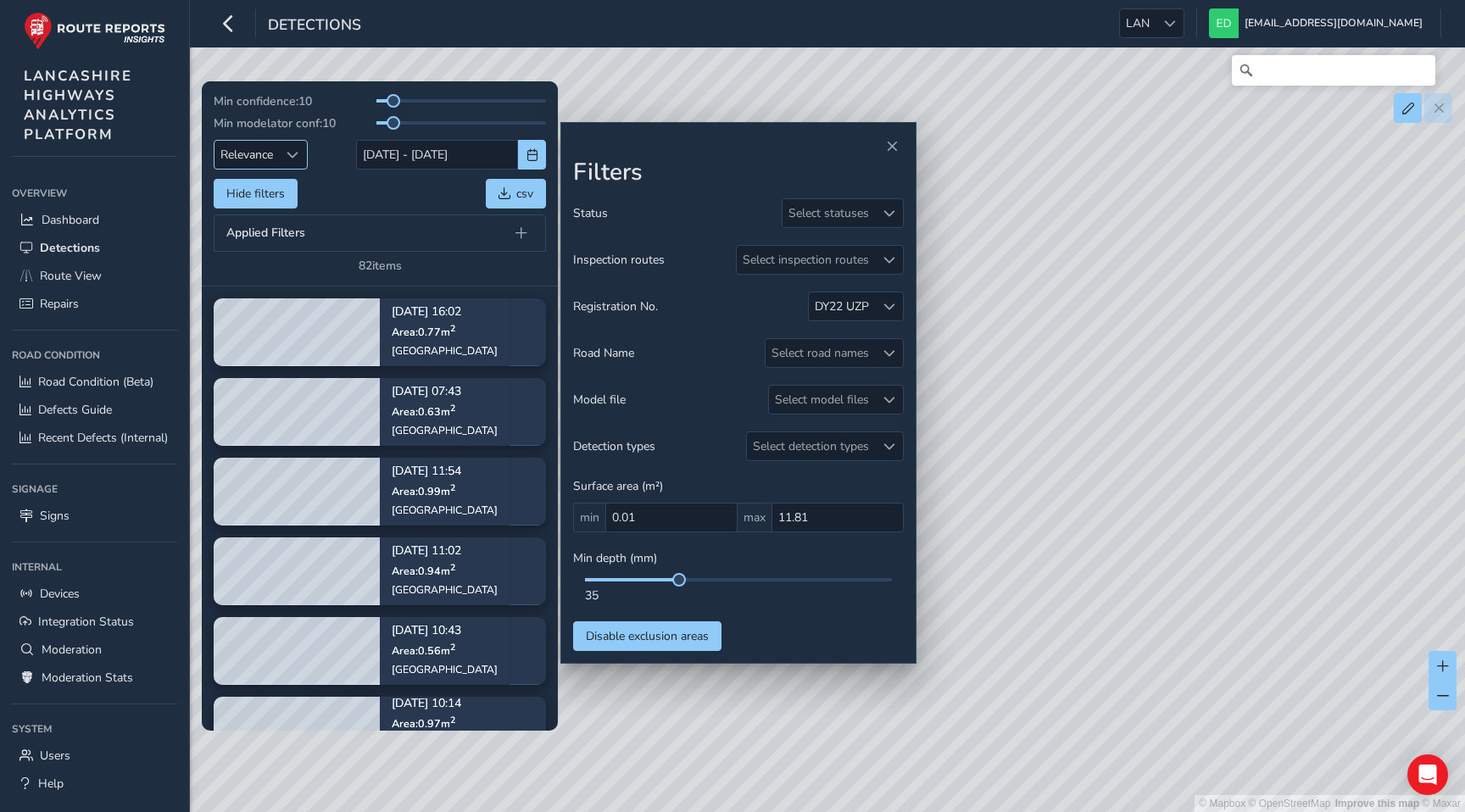
click at [286, 153] on div "Sort by Date" at bounding box center [293, 155] width 28 height 28
click at [260, 209] on li "Newest" at bounding box center [261, 218] width 94 height 28
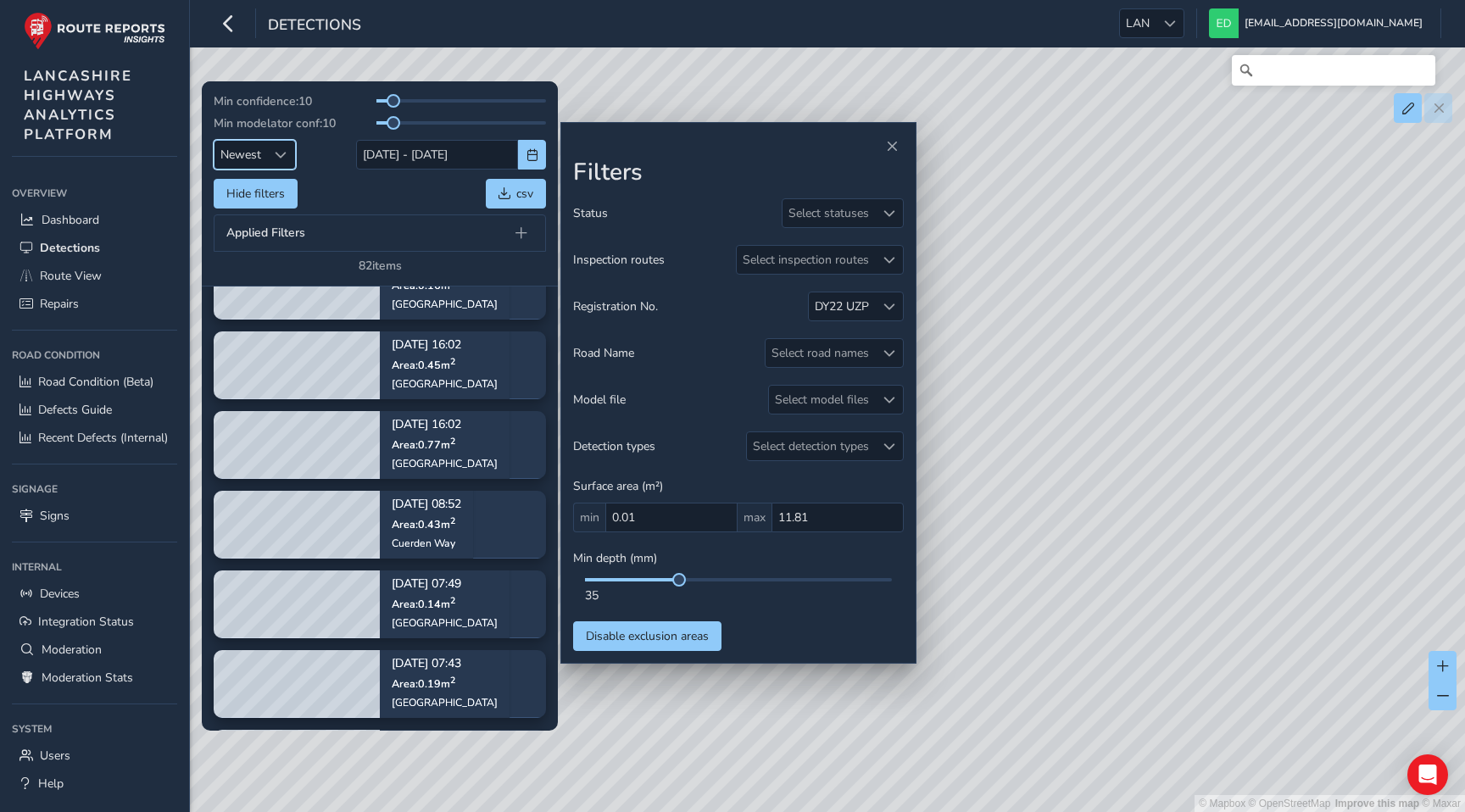
scroll to position [52, 0]
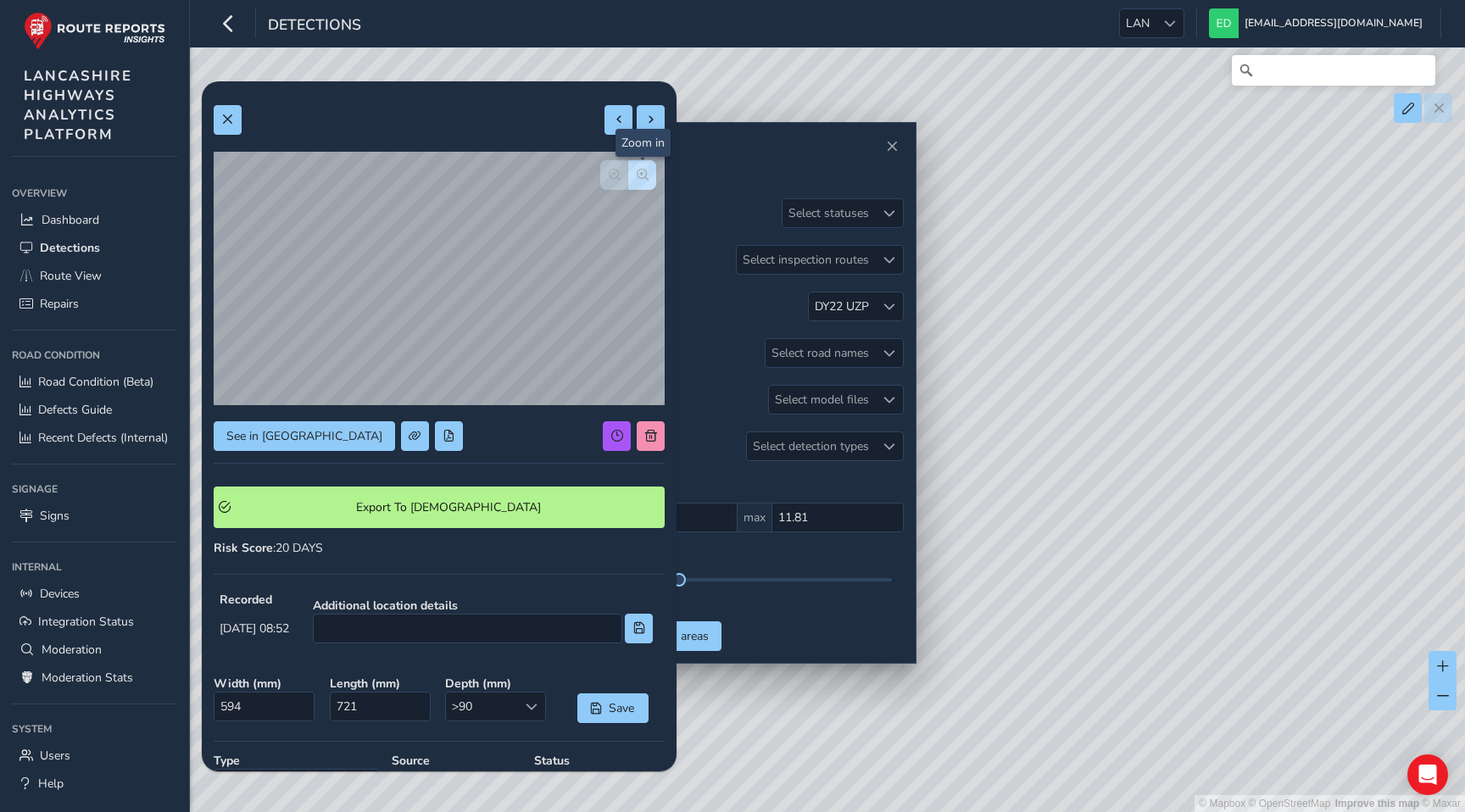
click at [637, 169] on span "button" at bounding box center [643, 174] width 12 height 12
click at [615, 174] on span "button" at bounding box center [615, 174] width 12 height 12
click at [238, 116] on button at bounding box center [227, 120] width 28 height 30
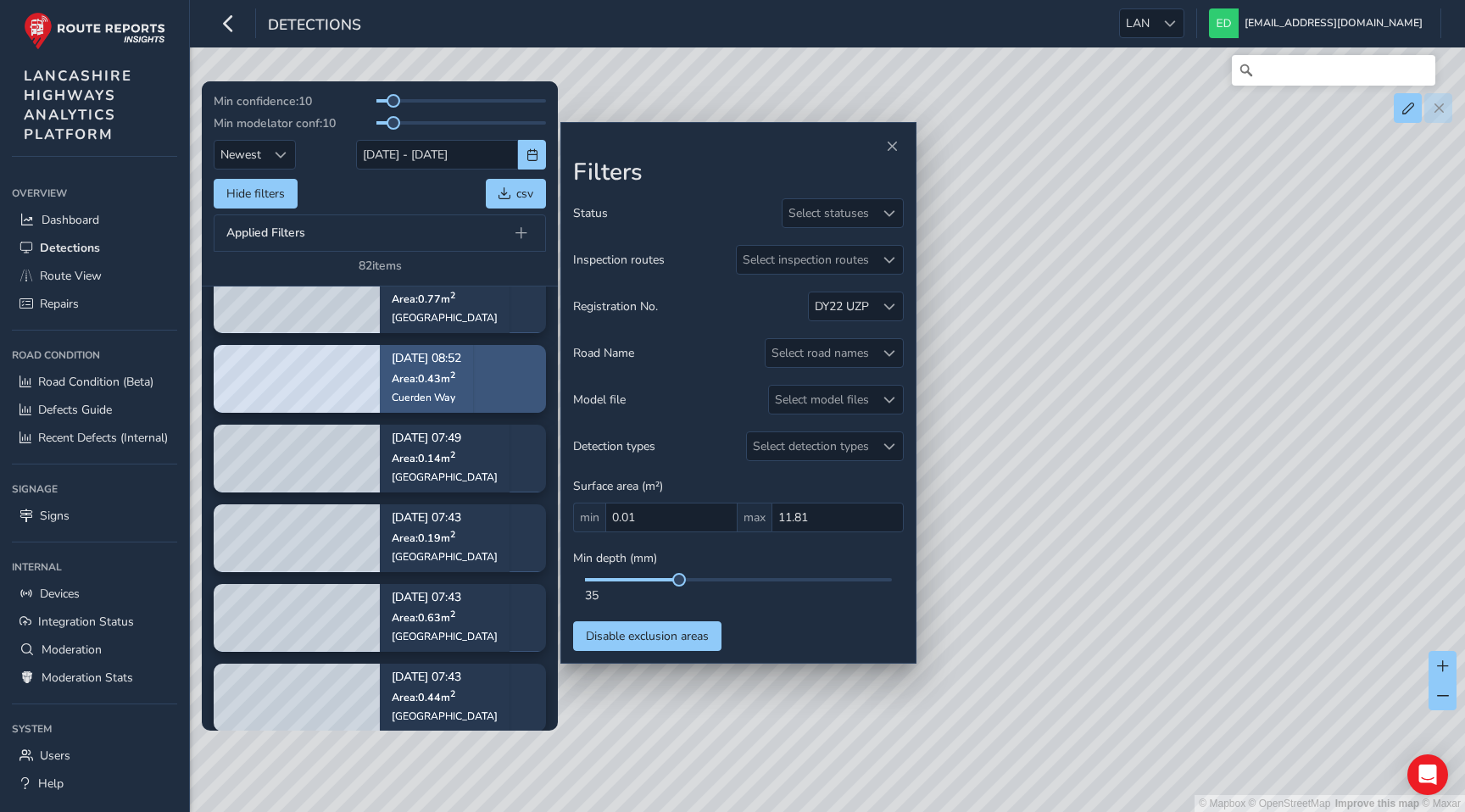
scroll to position [190, 0]
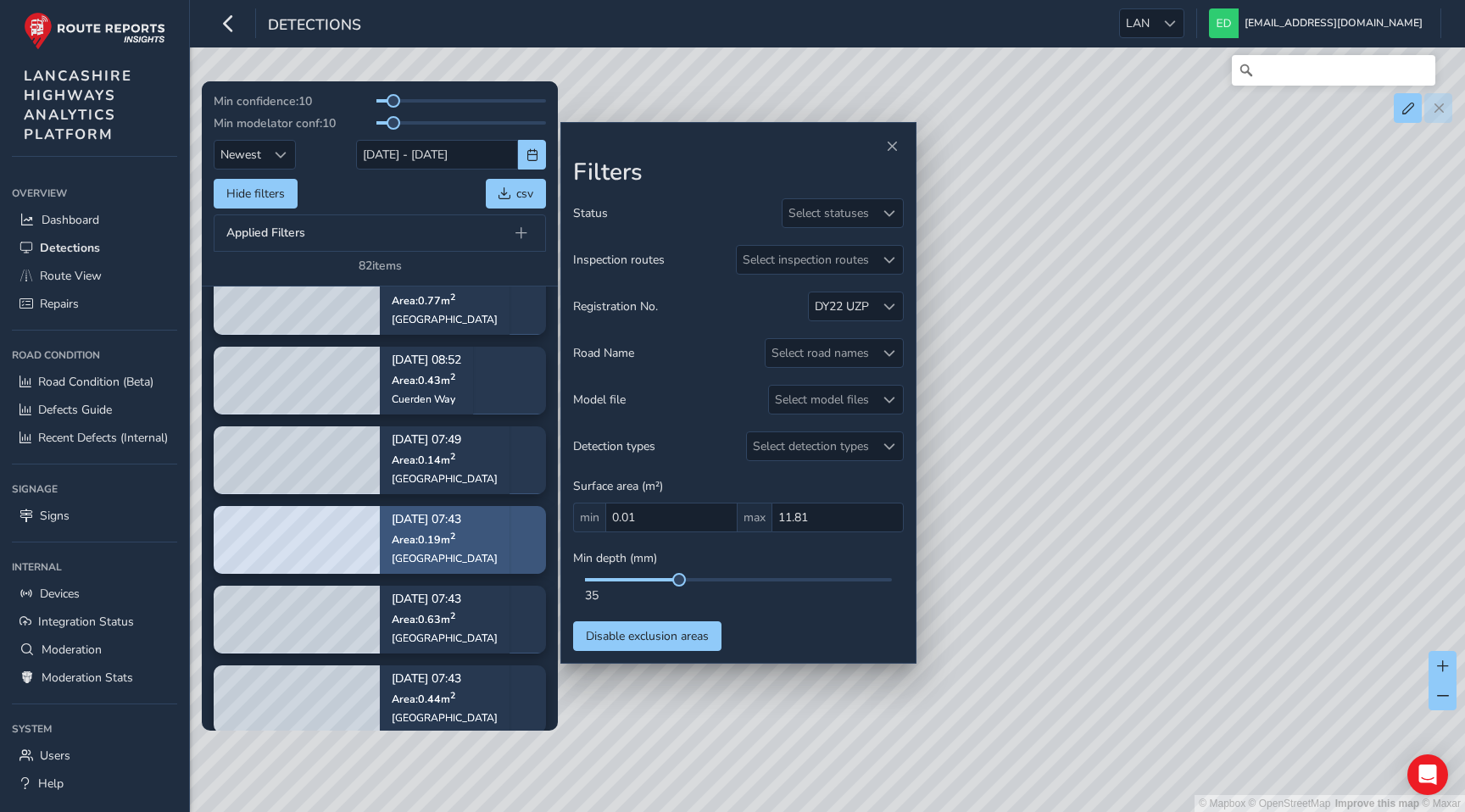
click at [459, 543] on p "Area: 0.19 m 2" at bounding box center [444, 538] width 106 height 14
